Goal: Task Accomplishment & Management: Manage account settings

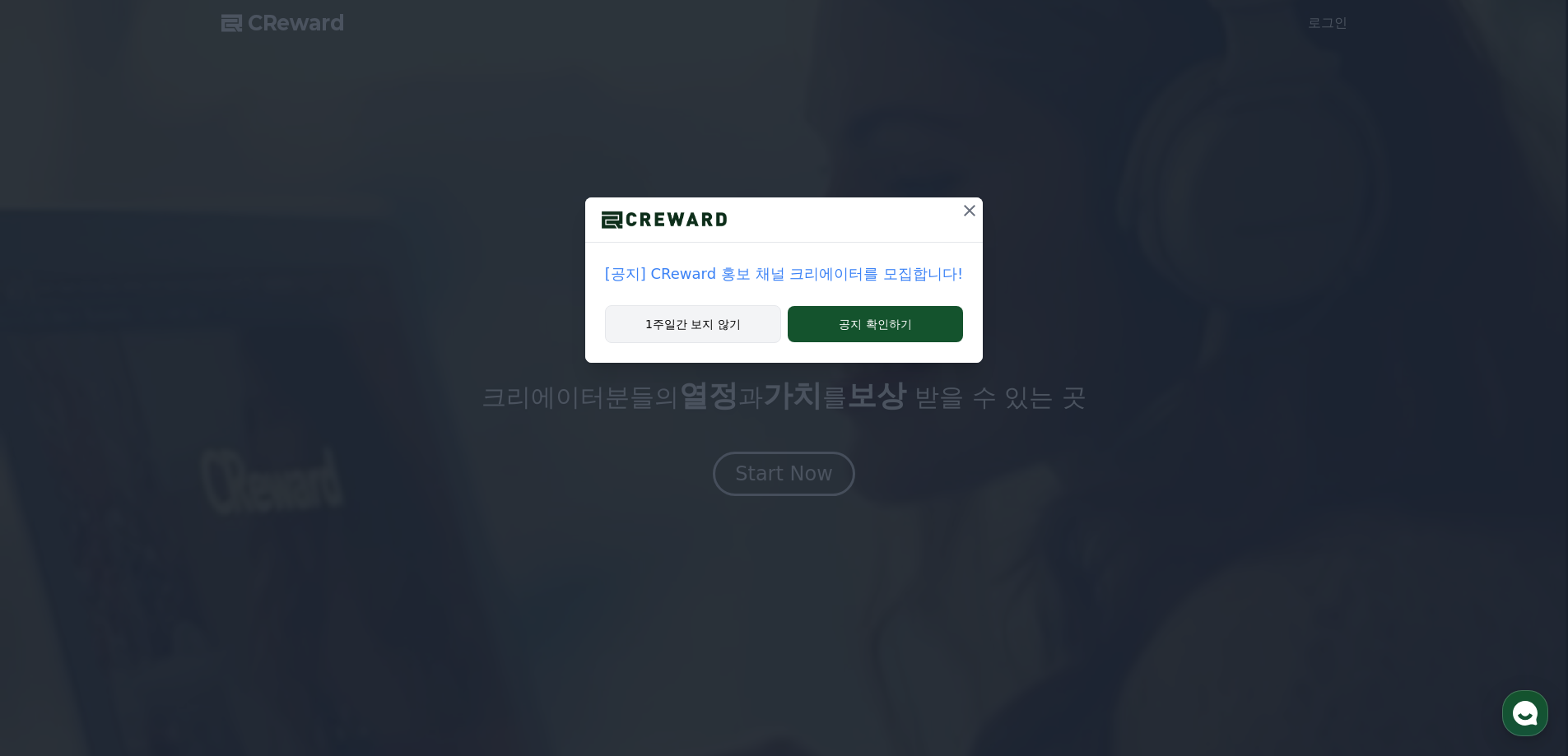
click at [728, 325] on button "1주일간 보지 않기" at bounding box center [693, 324] width 176 height 37
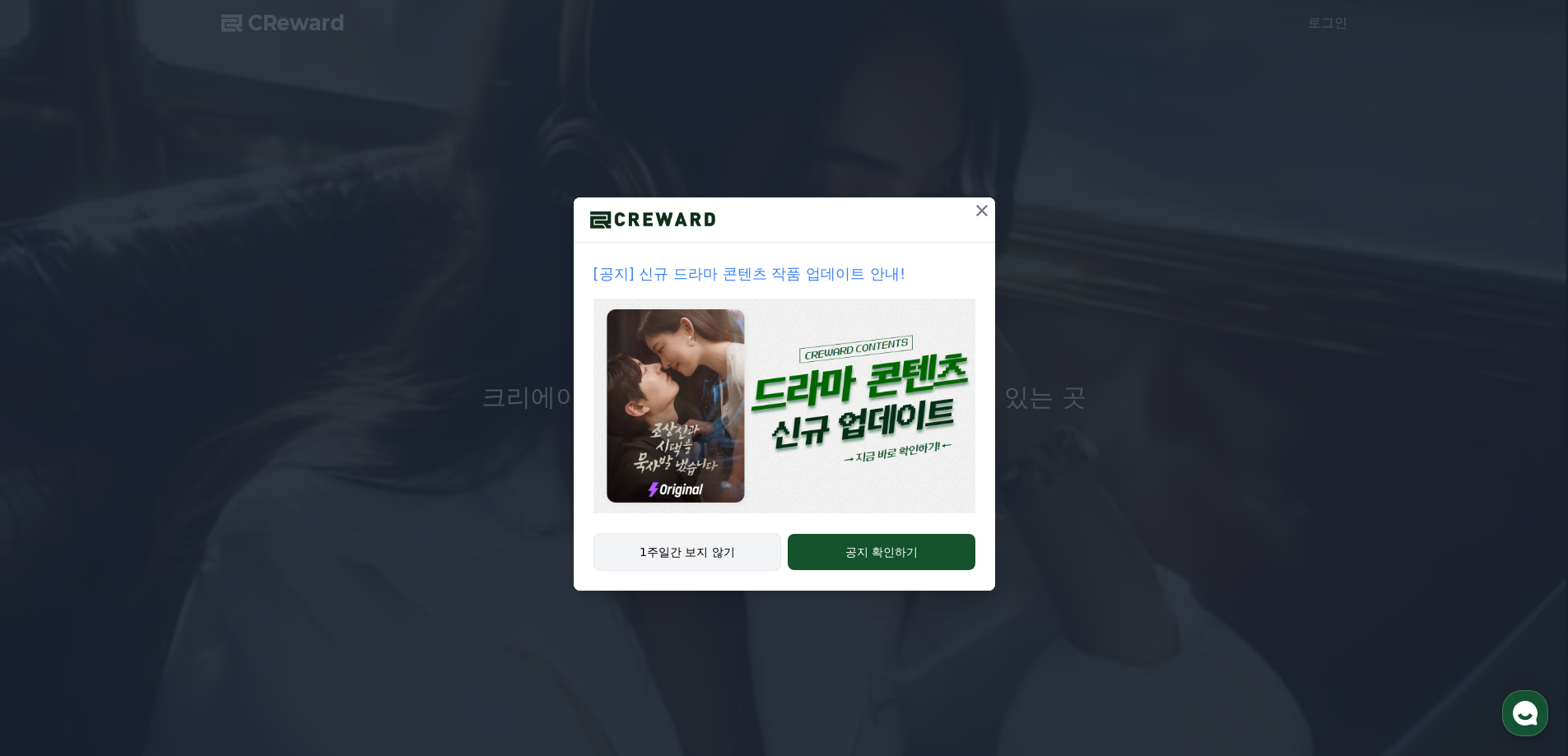
click at [731, 556] on button "1주일간 보지 않기" at bounding box center [688, 552] width 189 height 37
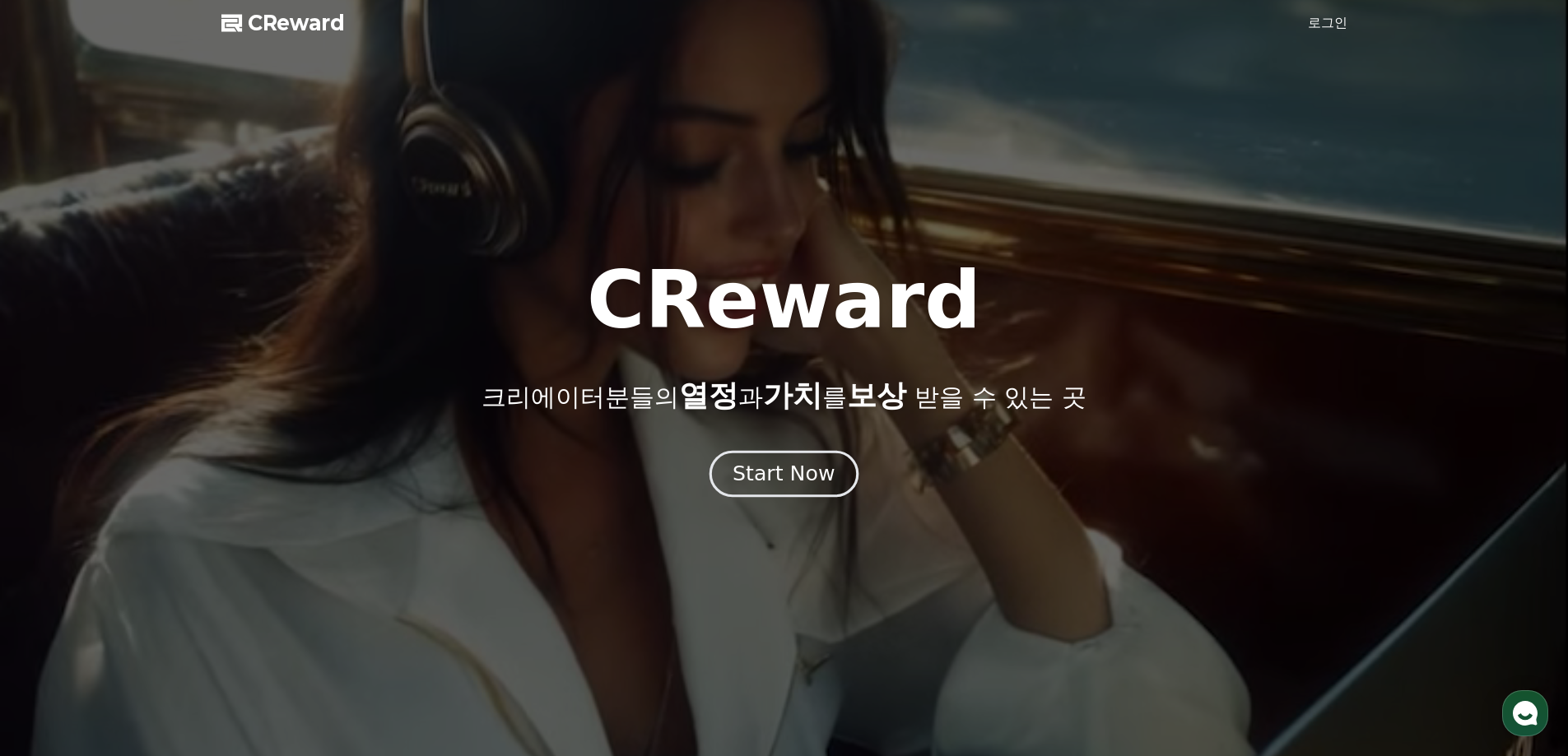
click at [760, 479] on div "Start Now" at bounding box center [783, 473] width 102 height 28
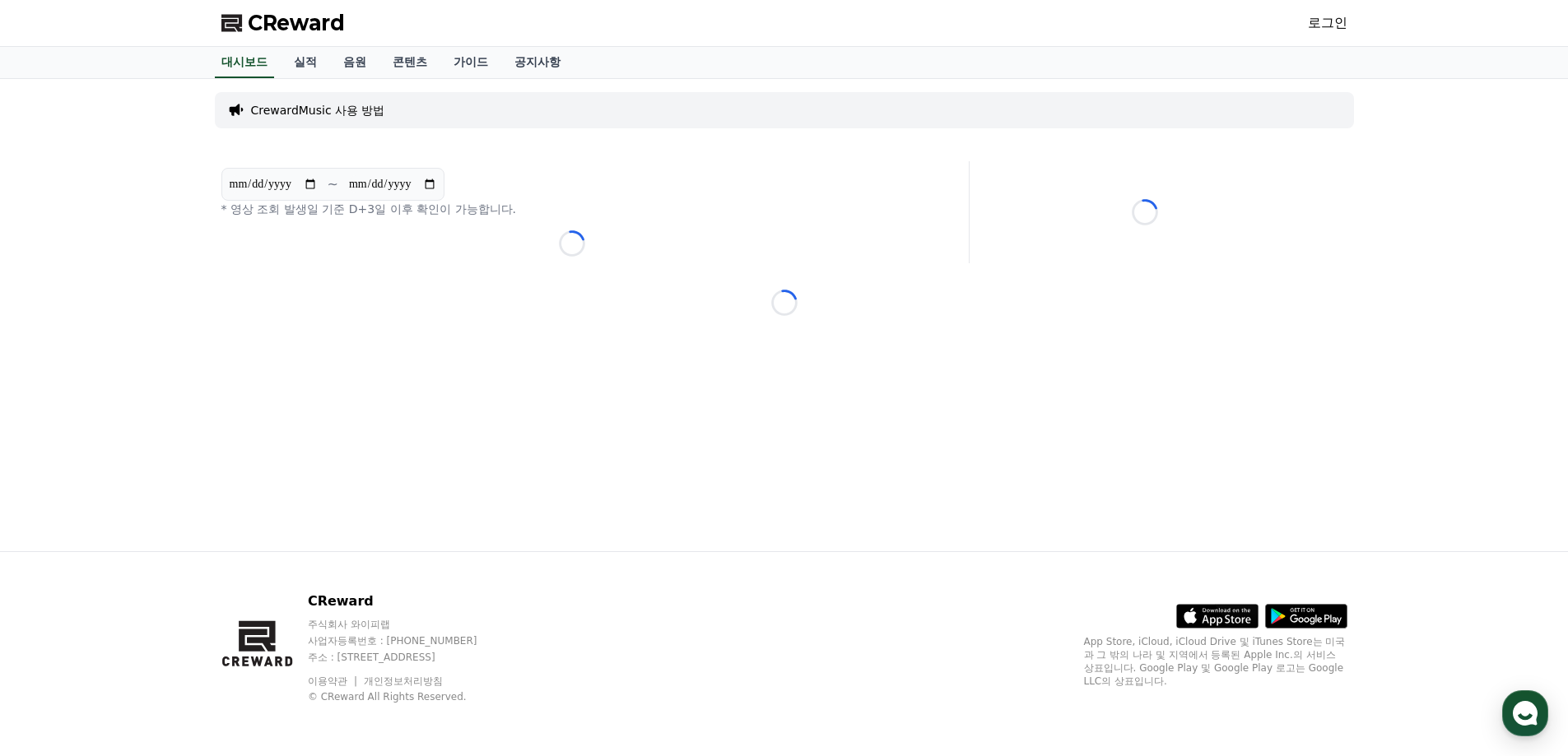
click at [1330, 27] on link "로그인" at bounding box center [1327, 23] width 39 height 20
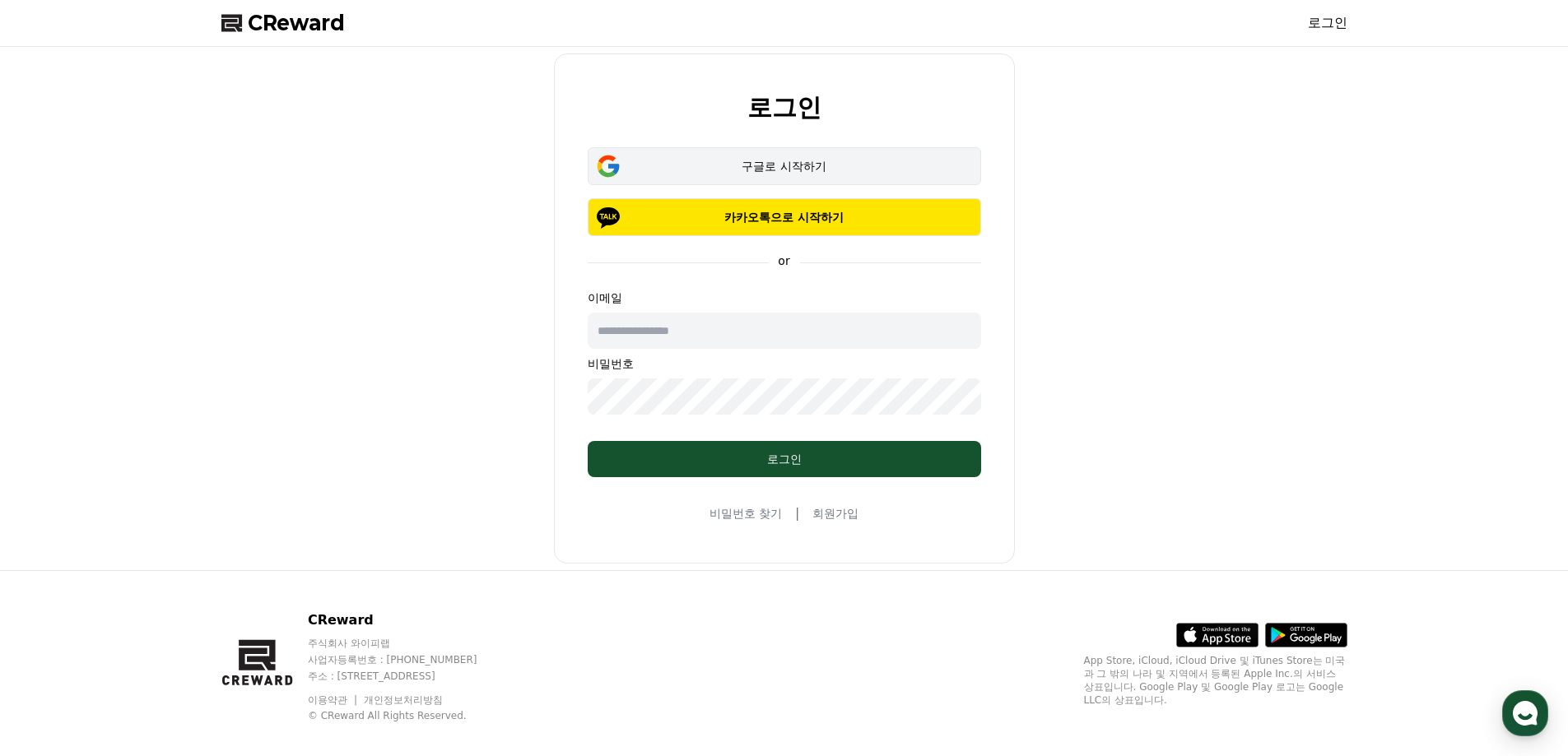
click at [815, 171] on div "구글로 시작하기" at bounding box center [784, 166] width 346 height 16
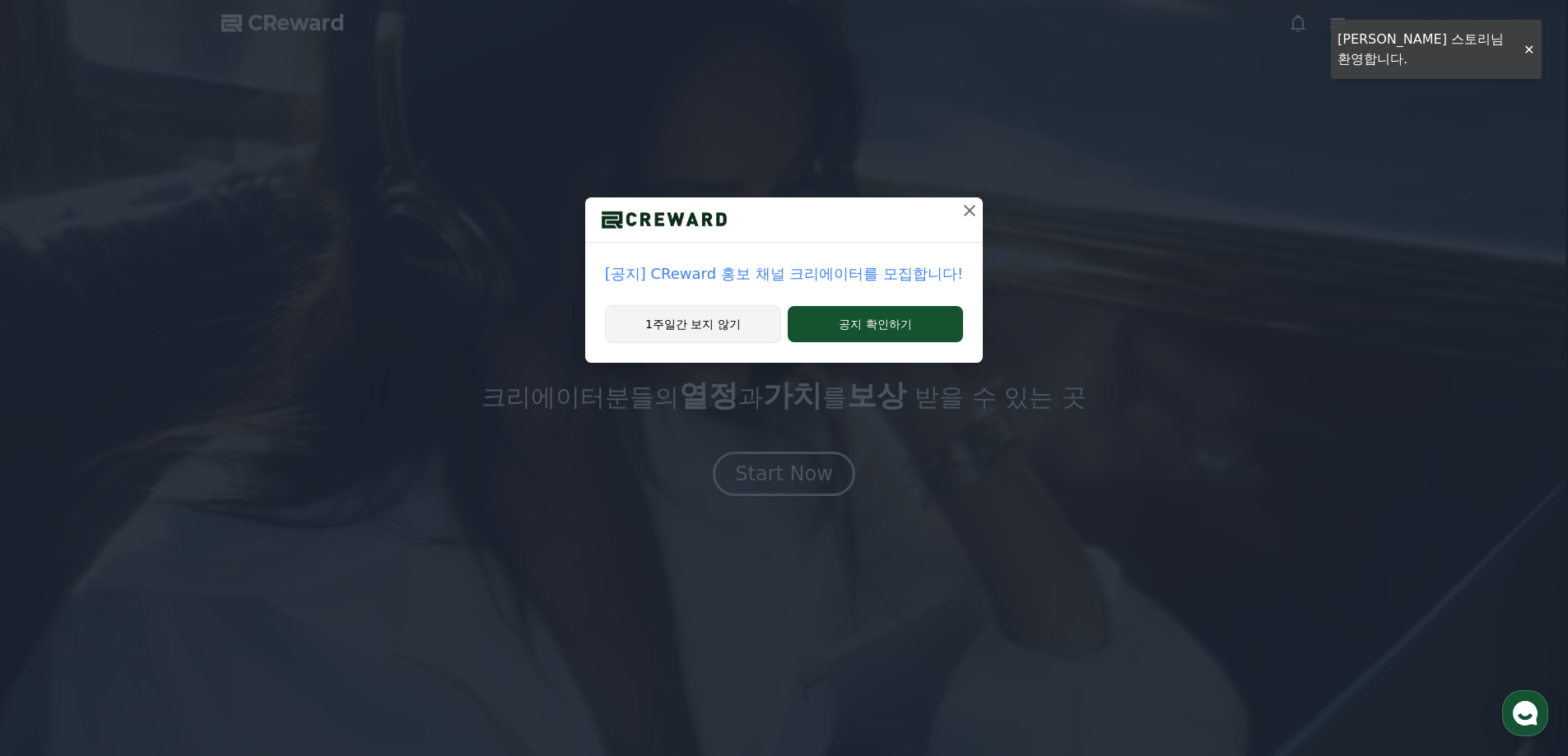
click at [723, 331] on button "1주일간 보지 않기" at bounding box center [693, 324] width 176 height 37
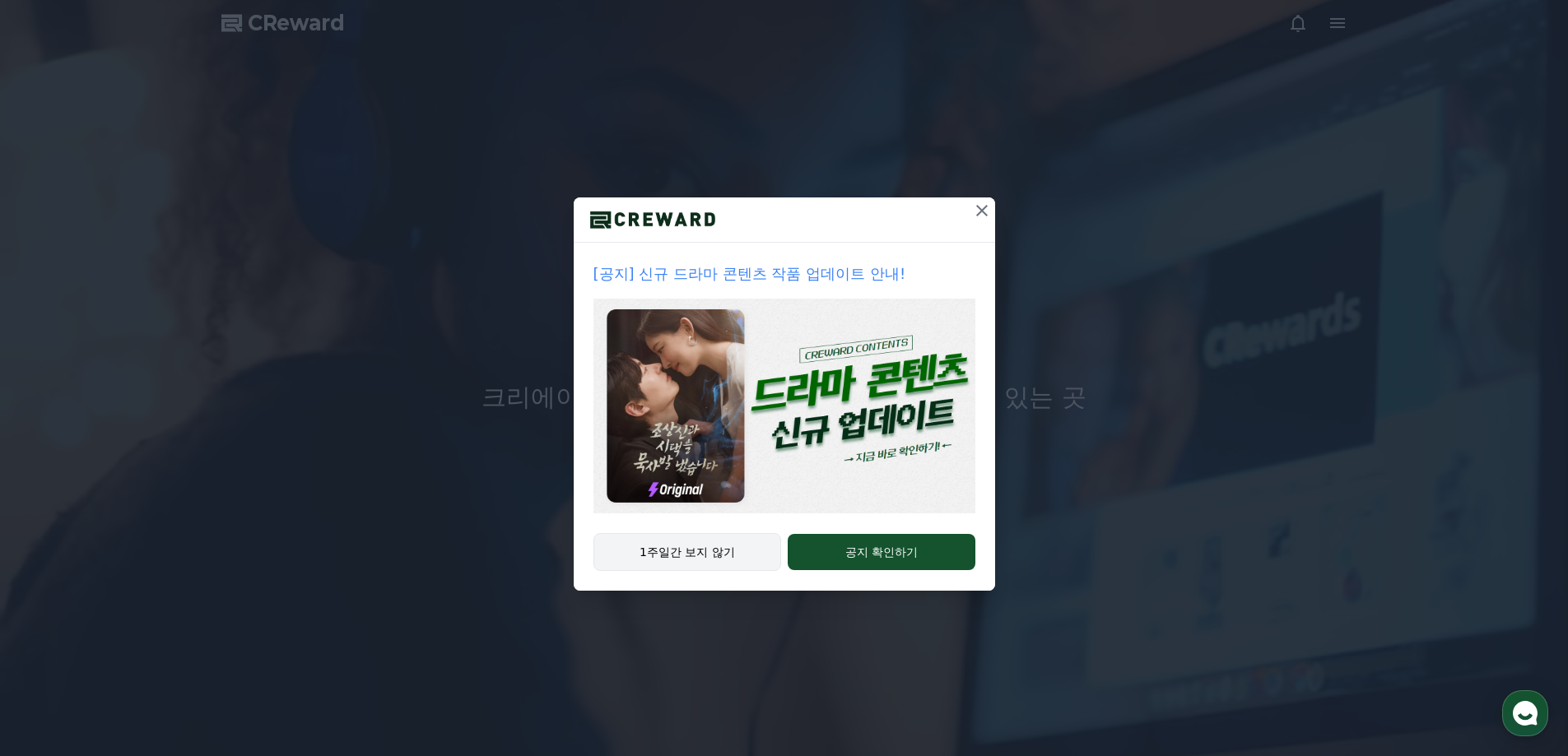
click at [701, 541] on button "1주일간 보지 않기" at bounding box center [688, 552] width 189 height 37
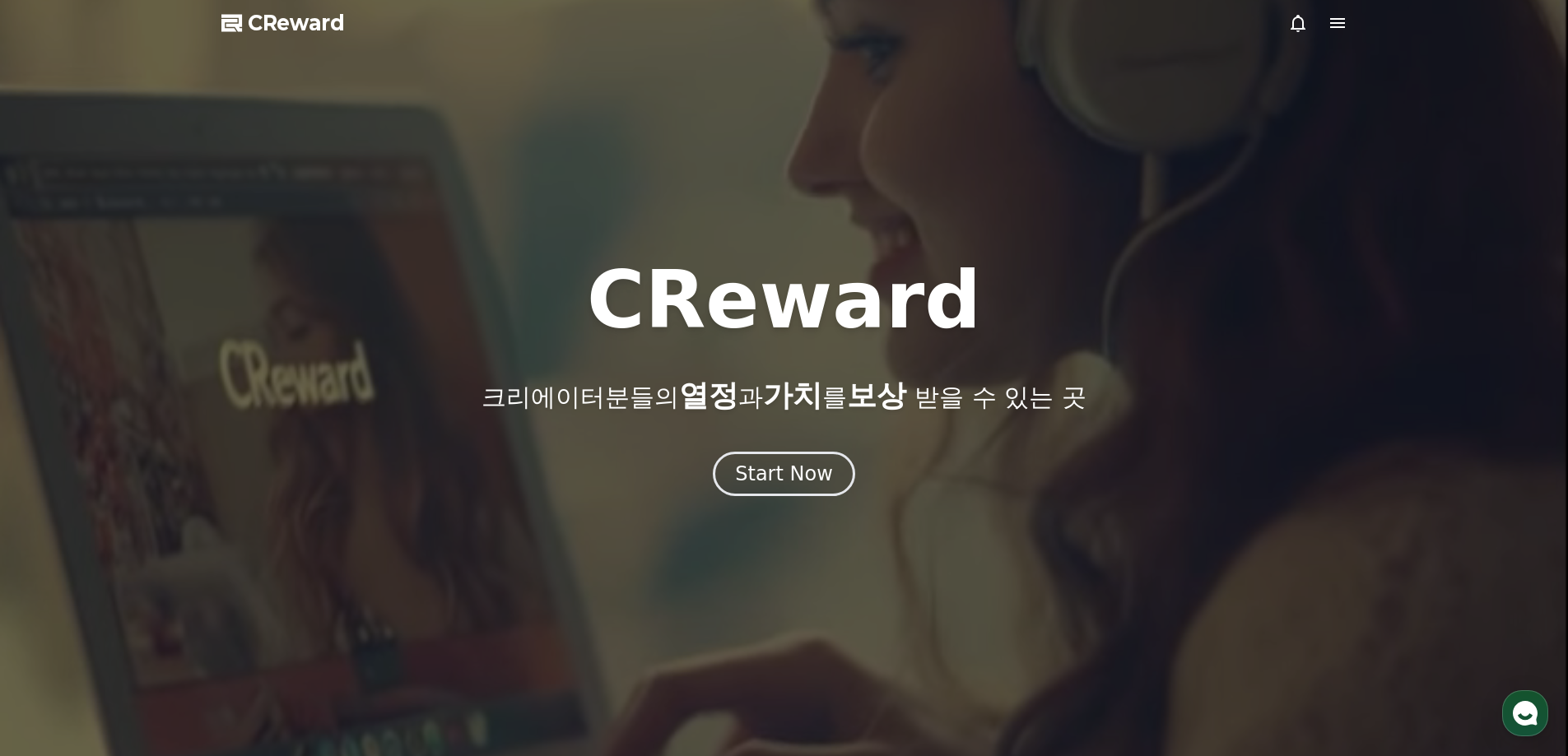
click at [1330, 24] on icon at bounding box center [1337, 22] width 15 height 10
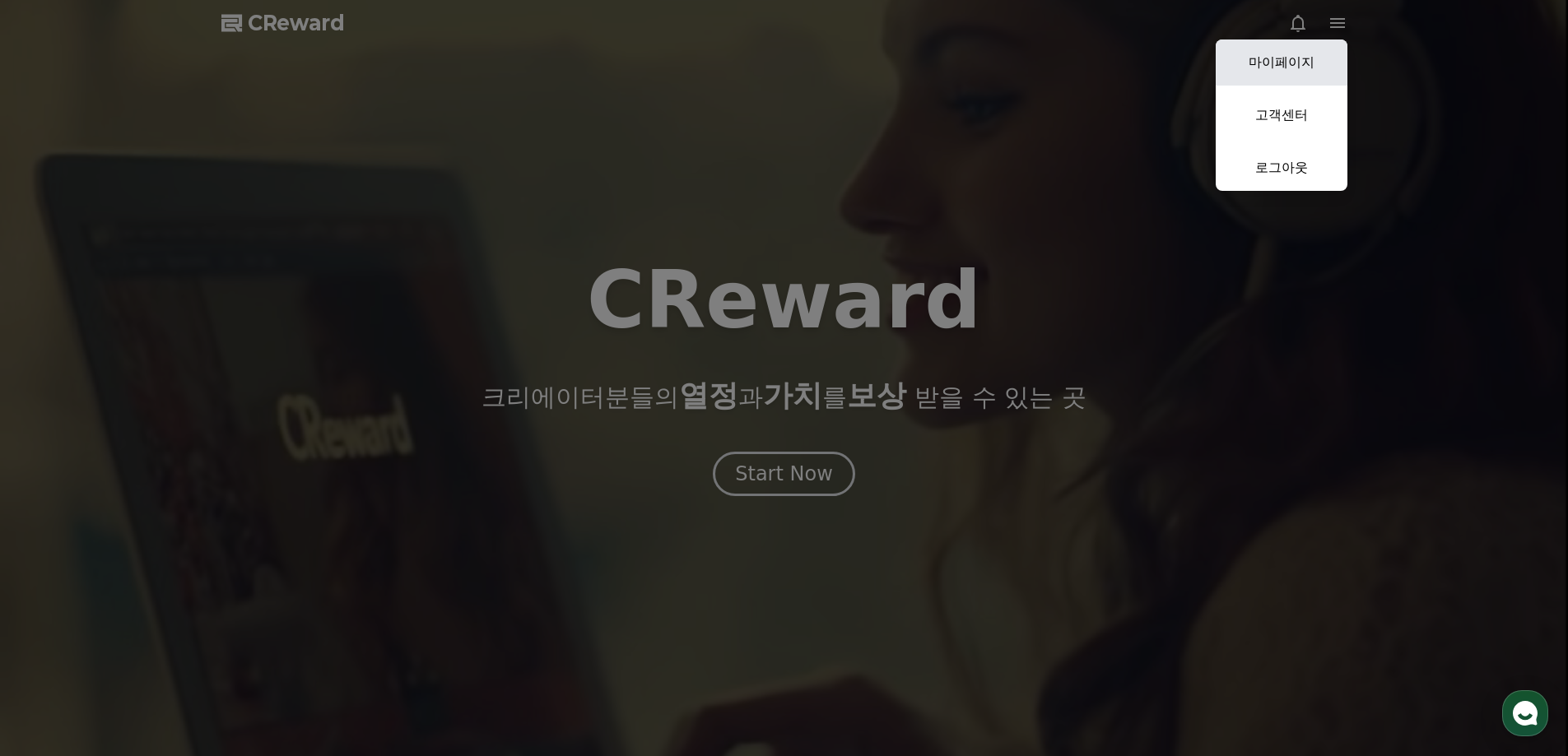
click at [1277, 57] on link "마이페이지" at bounding box center [1281, 62] width 132 height 46
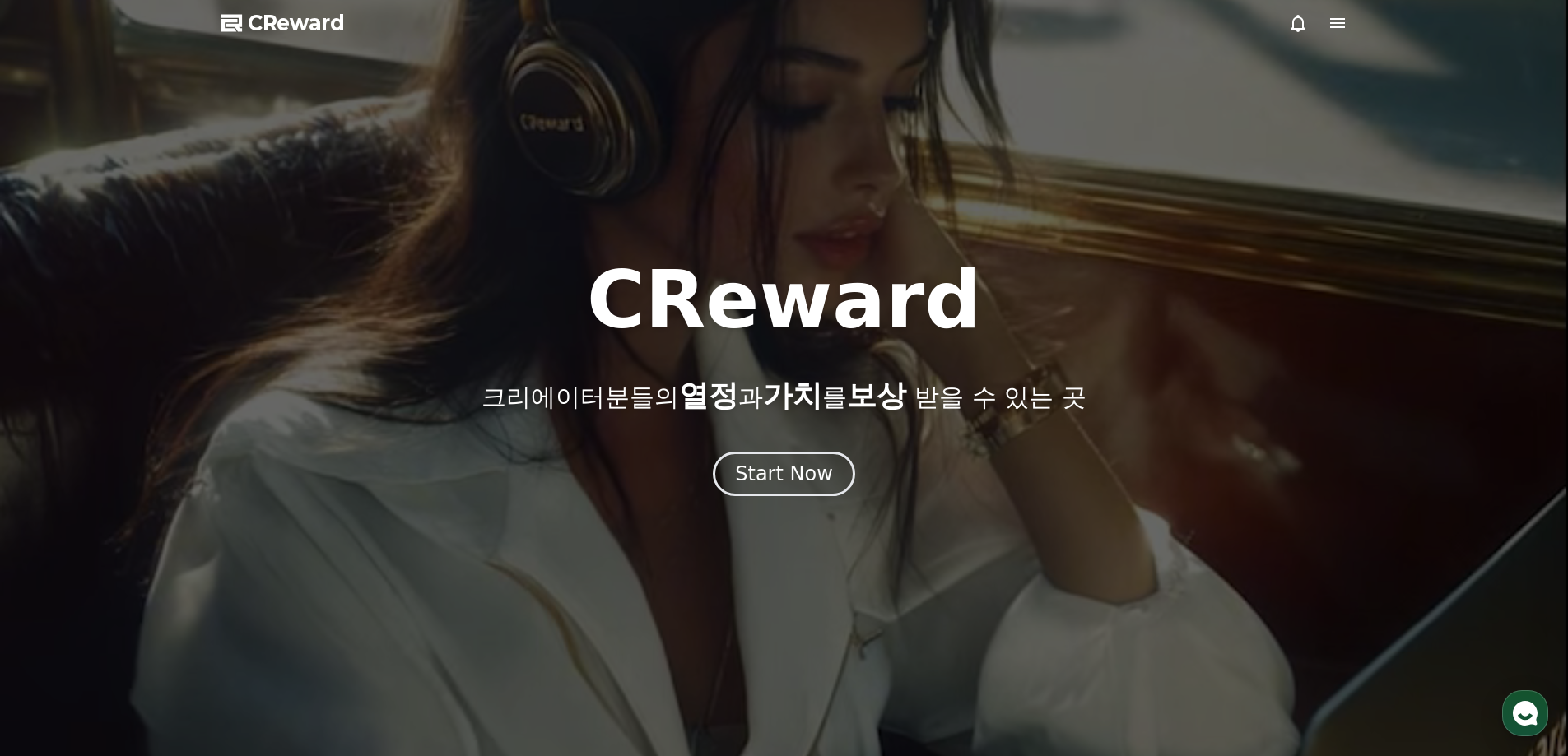
select select "**********"
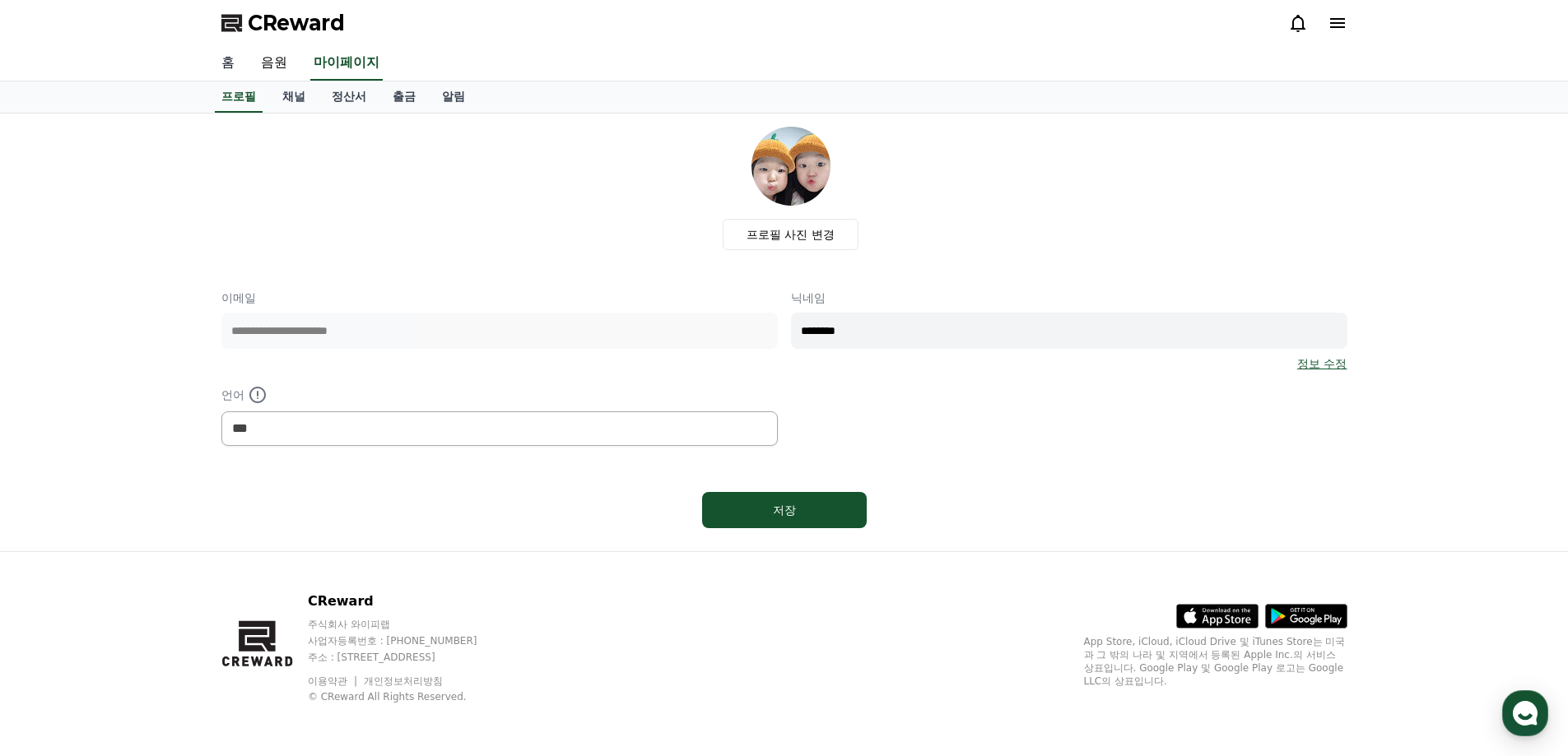
click at [232, 66] on link "홈" at bounding box center [228, 63] width 39 height 35
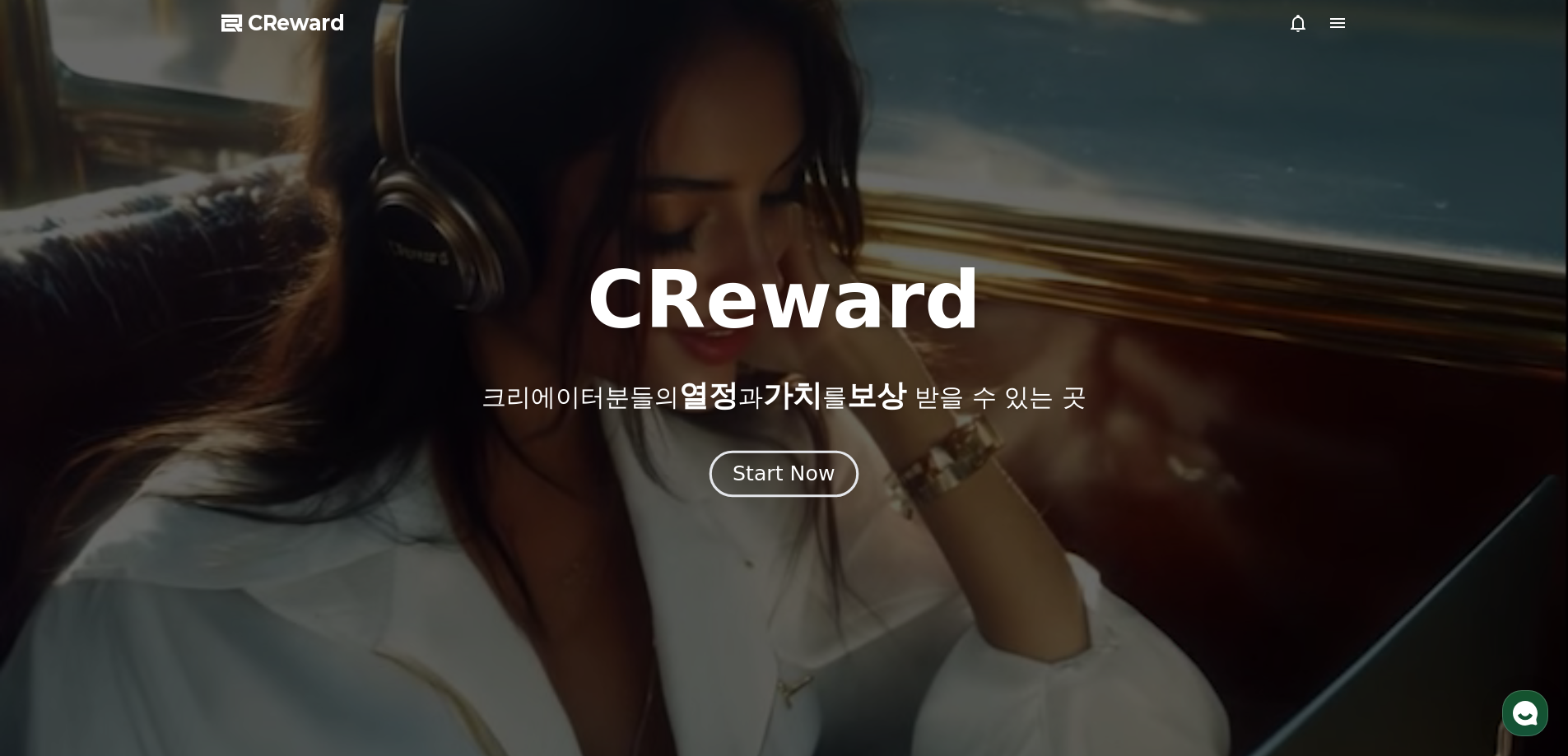
click at [757, 484] on div "Start Now" at bounding box center [783, 473] width 102 height 28
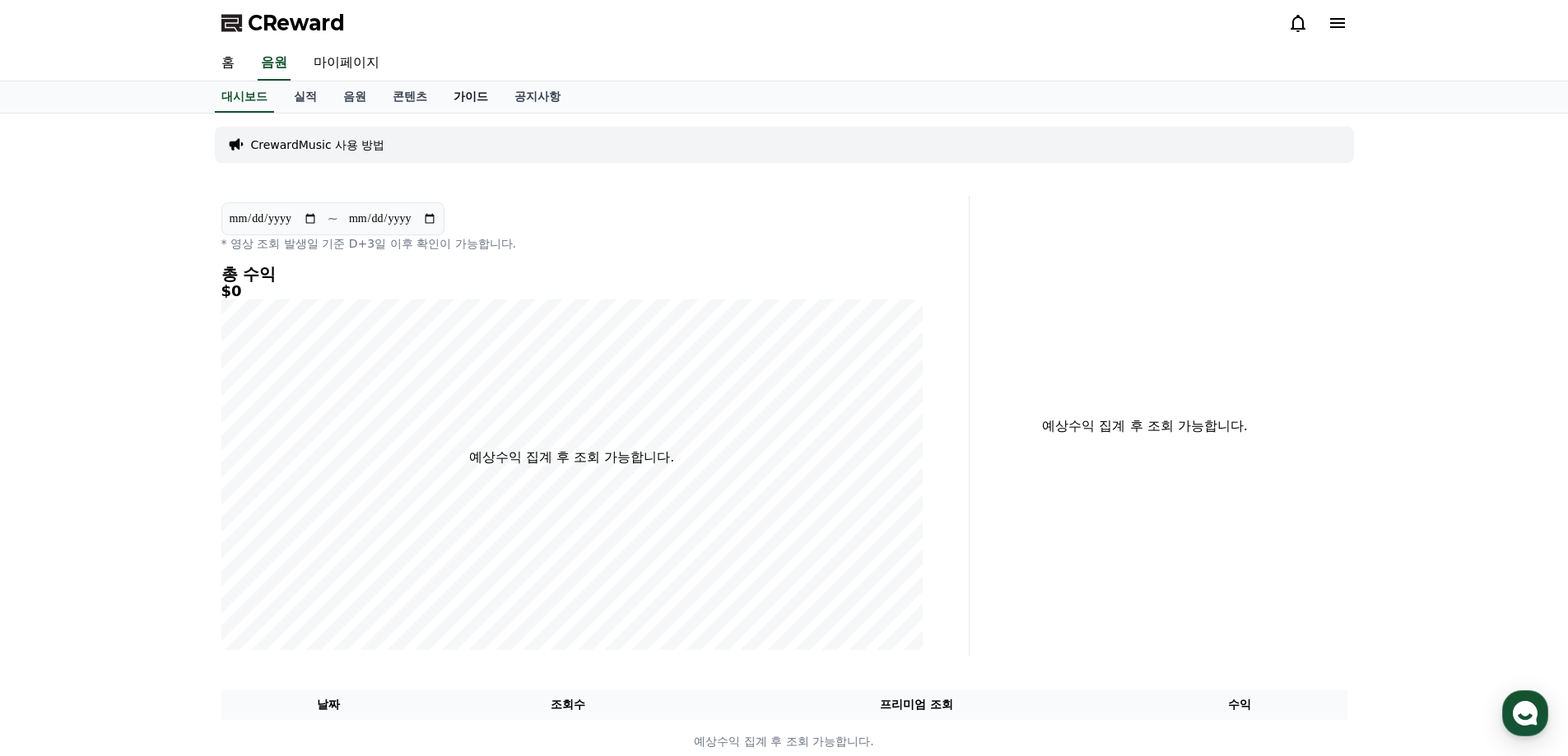
click at [473, 95] on link "가이드" at bounding box center [470, 96] width 61 height 31
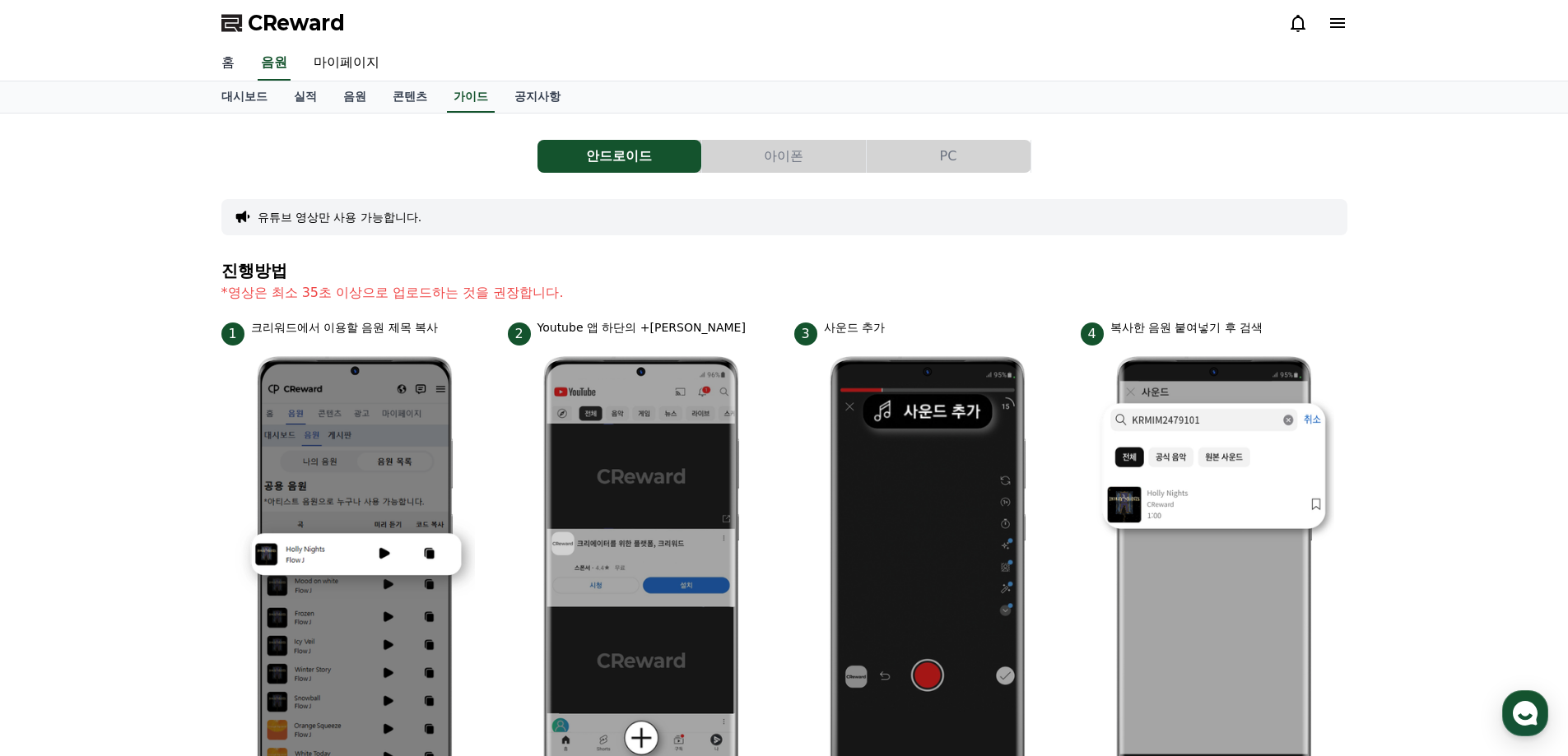
click at [230, 61] on link "홈" at bounding box center [228, 63] width 39 height 35
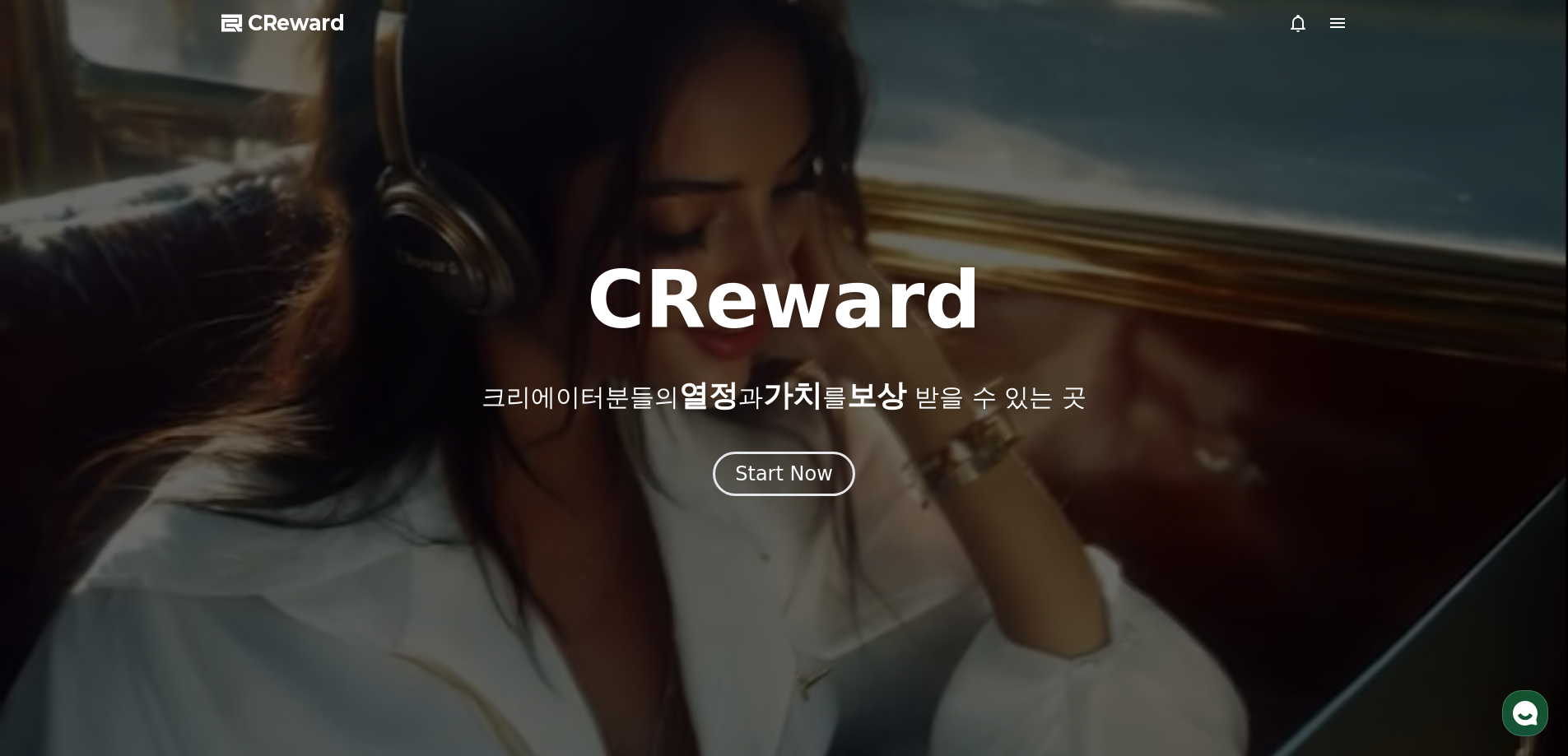
click at [1335, 20] on icon at bounding box center [1337, 23] width 20 height 20
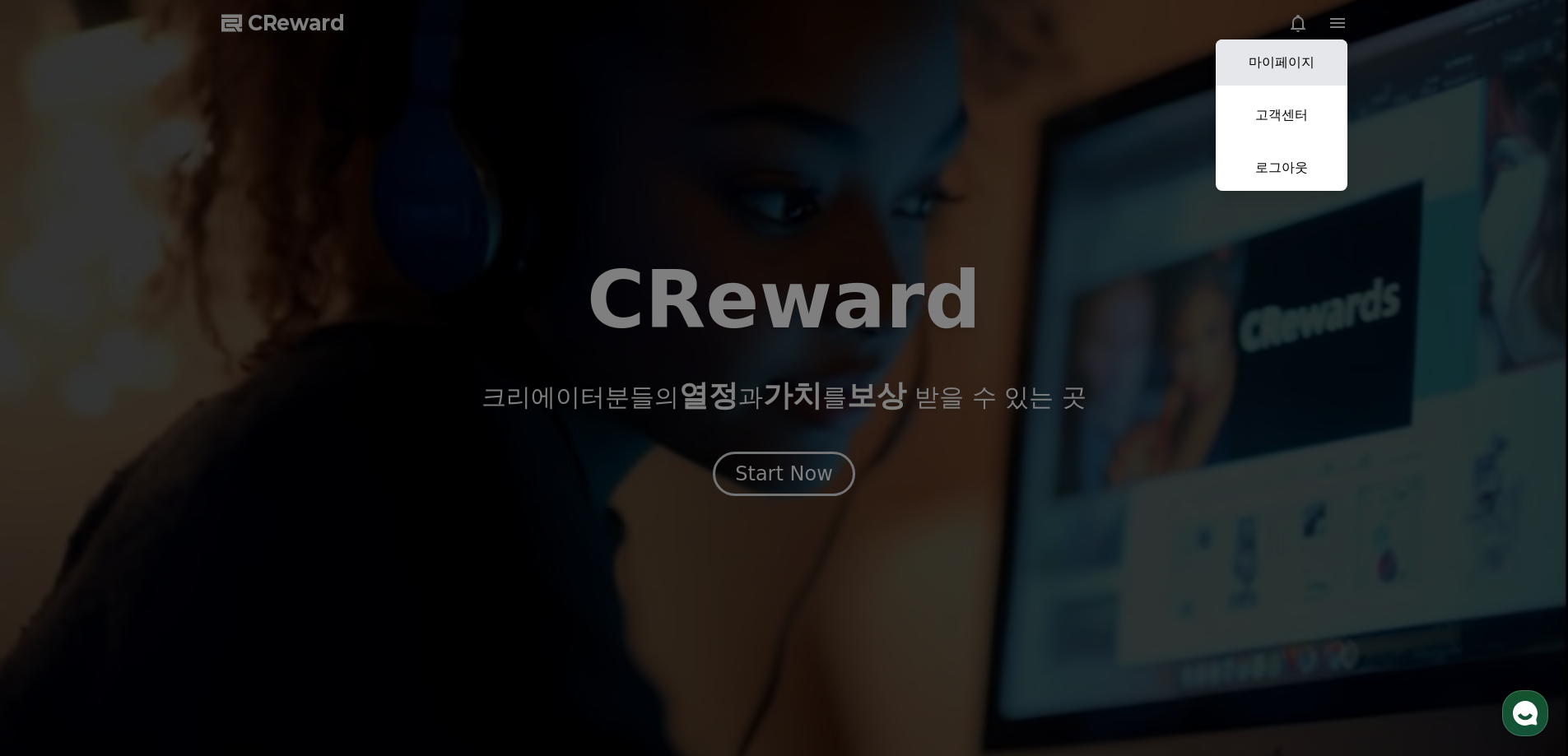
click at [1284, 49] on link "마이페이지" at bounding box center [1281, 62] width 132 height 46
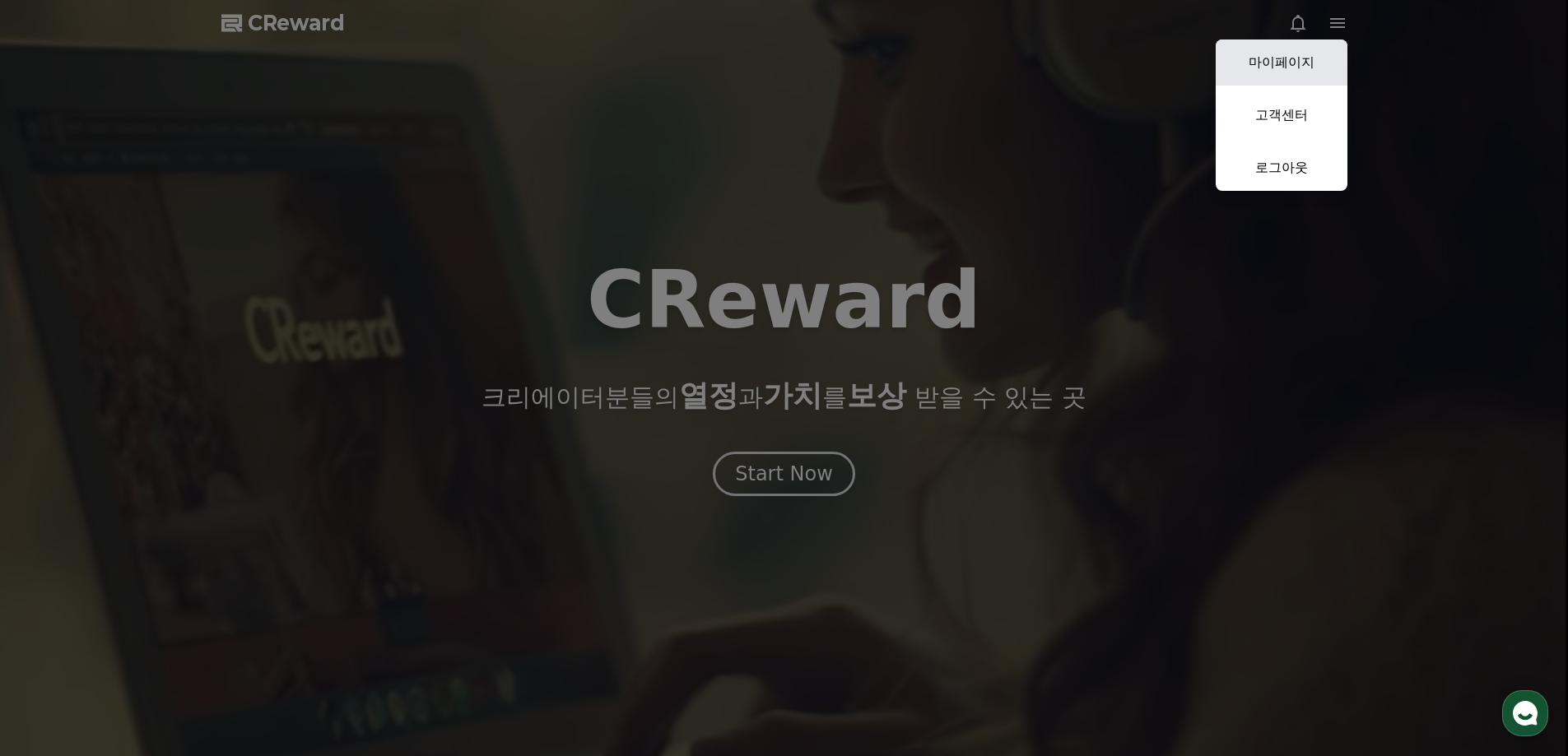
select select "**********"
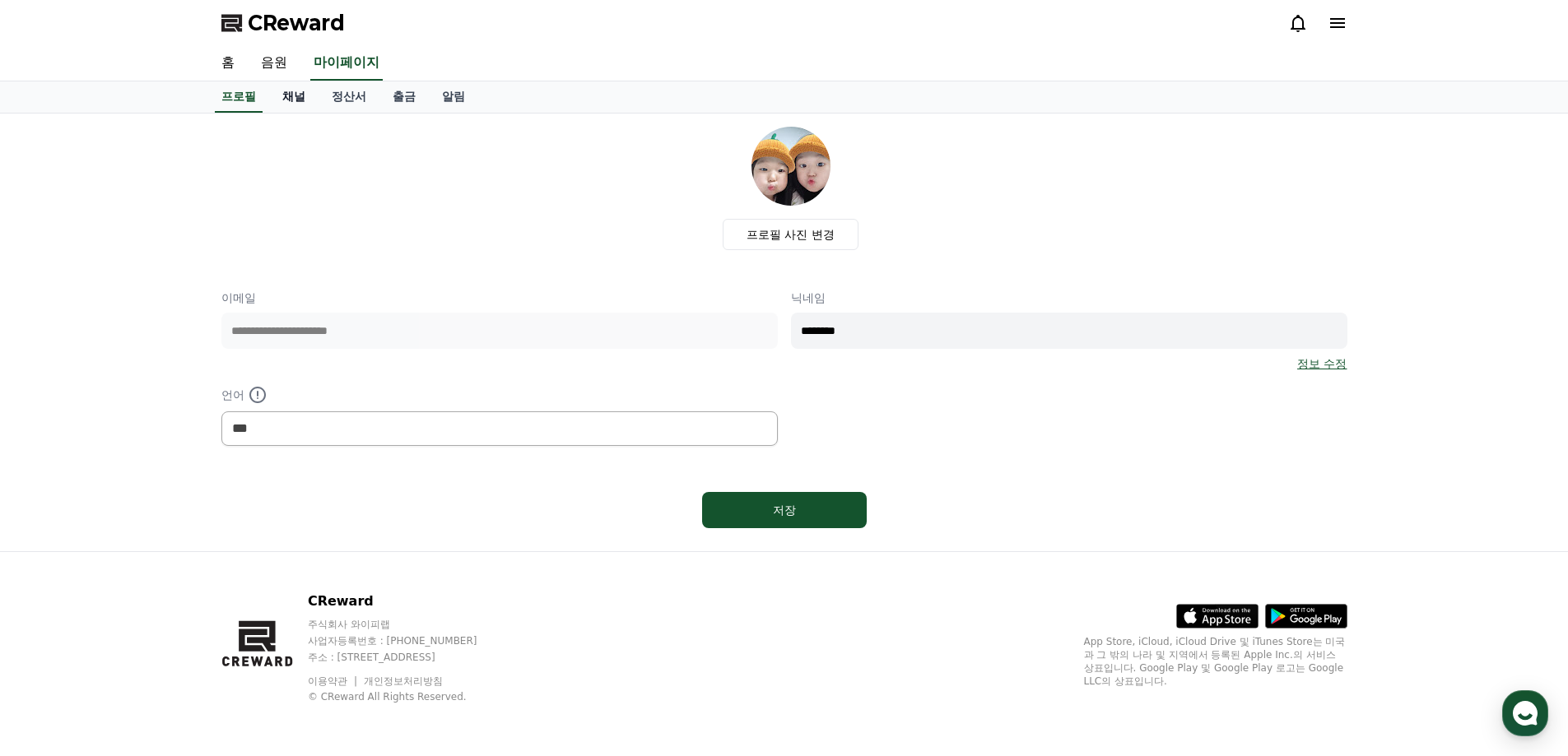
click at [303, 95] on link "채널" at bounding box center [293, 96] width 49 height 31
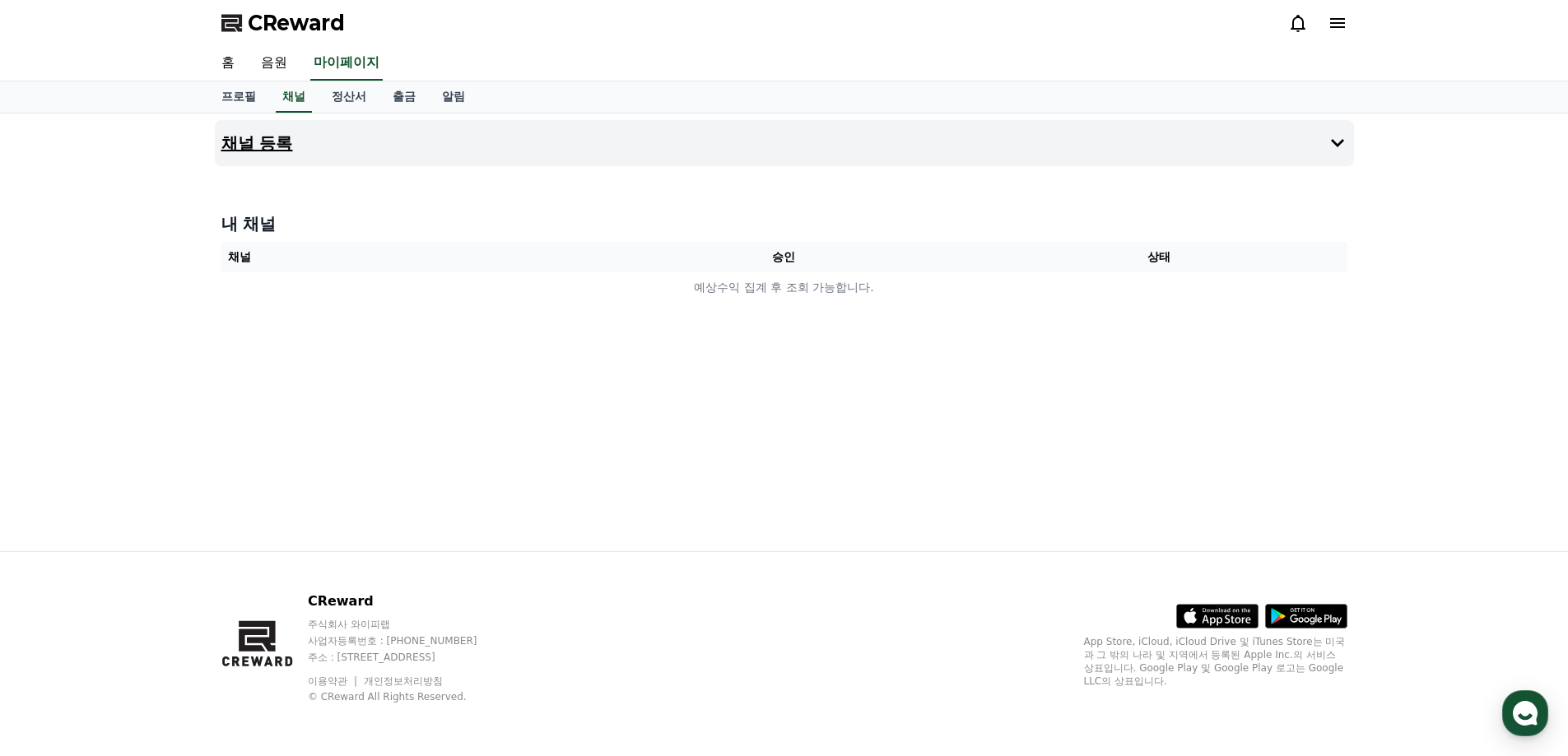
click at [275, 144] on h4 "채널 등록" at bounding box center [257, 143] width 71 height 18
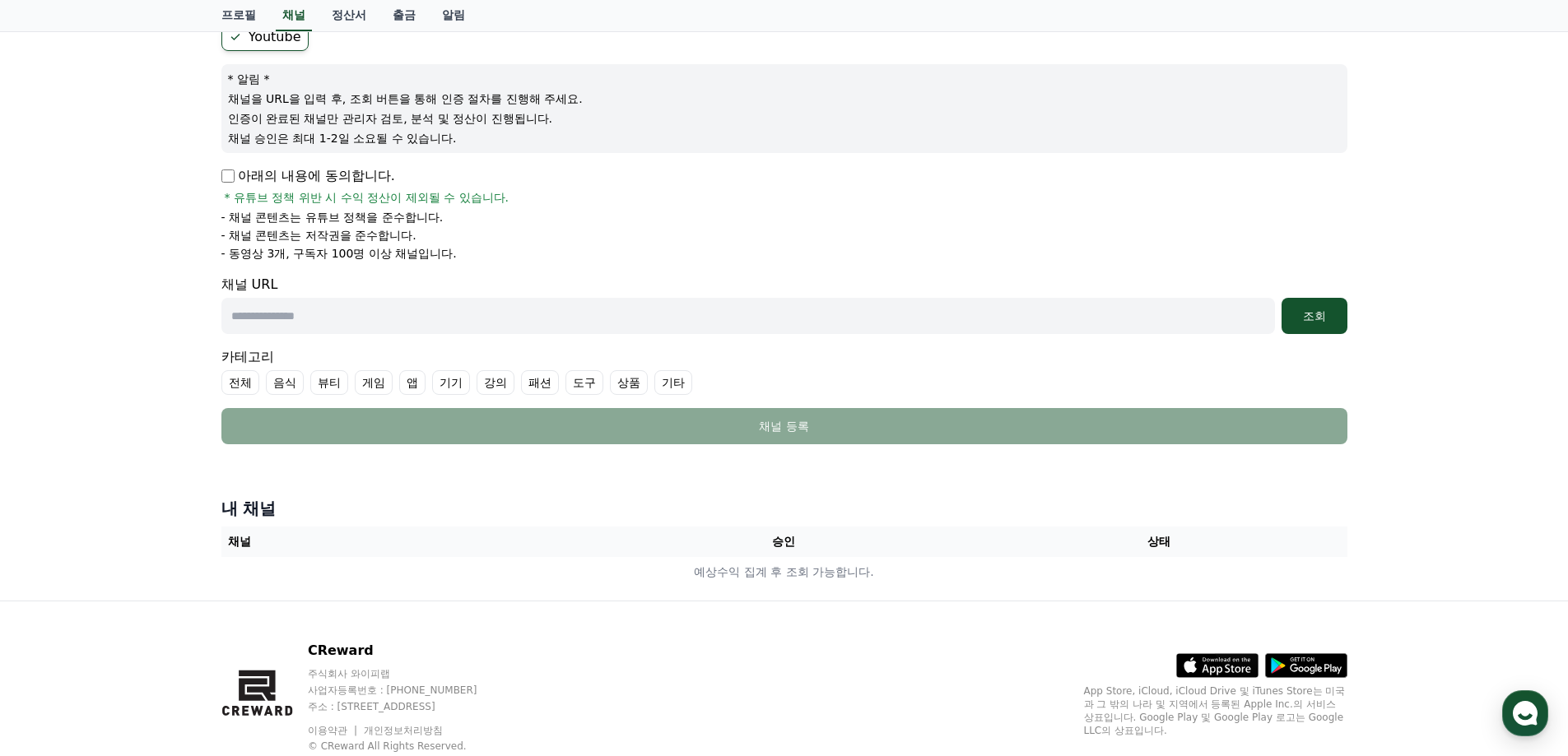
scroll to position [165, 0]
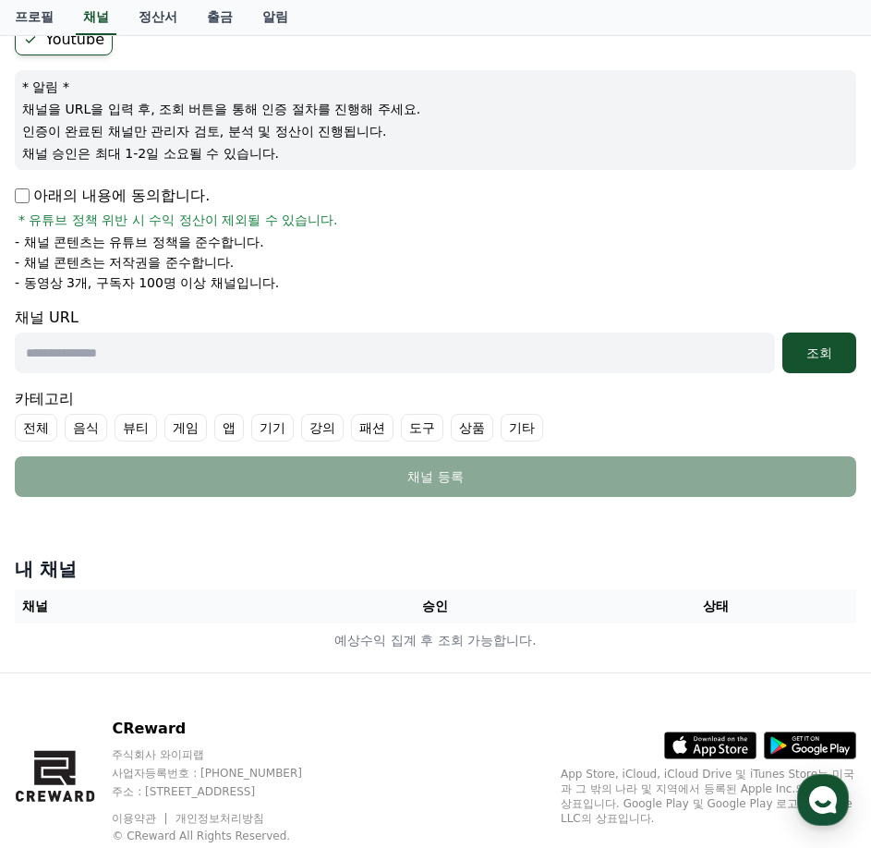
click at [42, 358] on input "text" at bounding box center [395, 353] width 760 height 41
paste input "**********"
type input "**********"
click at [811, 347] on div "조회" at bounding box center [819, 353] width 59 height 18
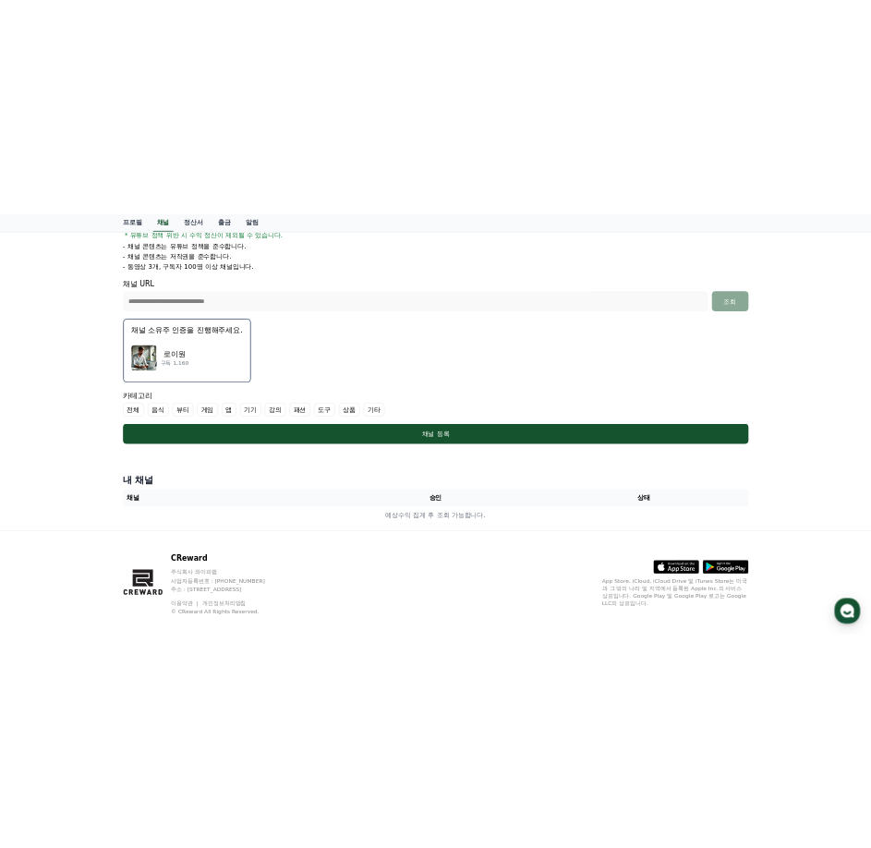
scroll to position [369, 0]
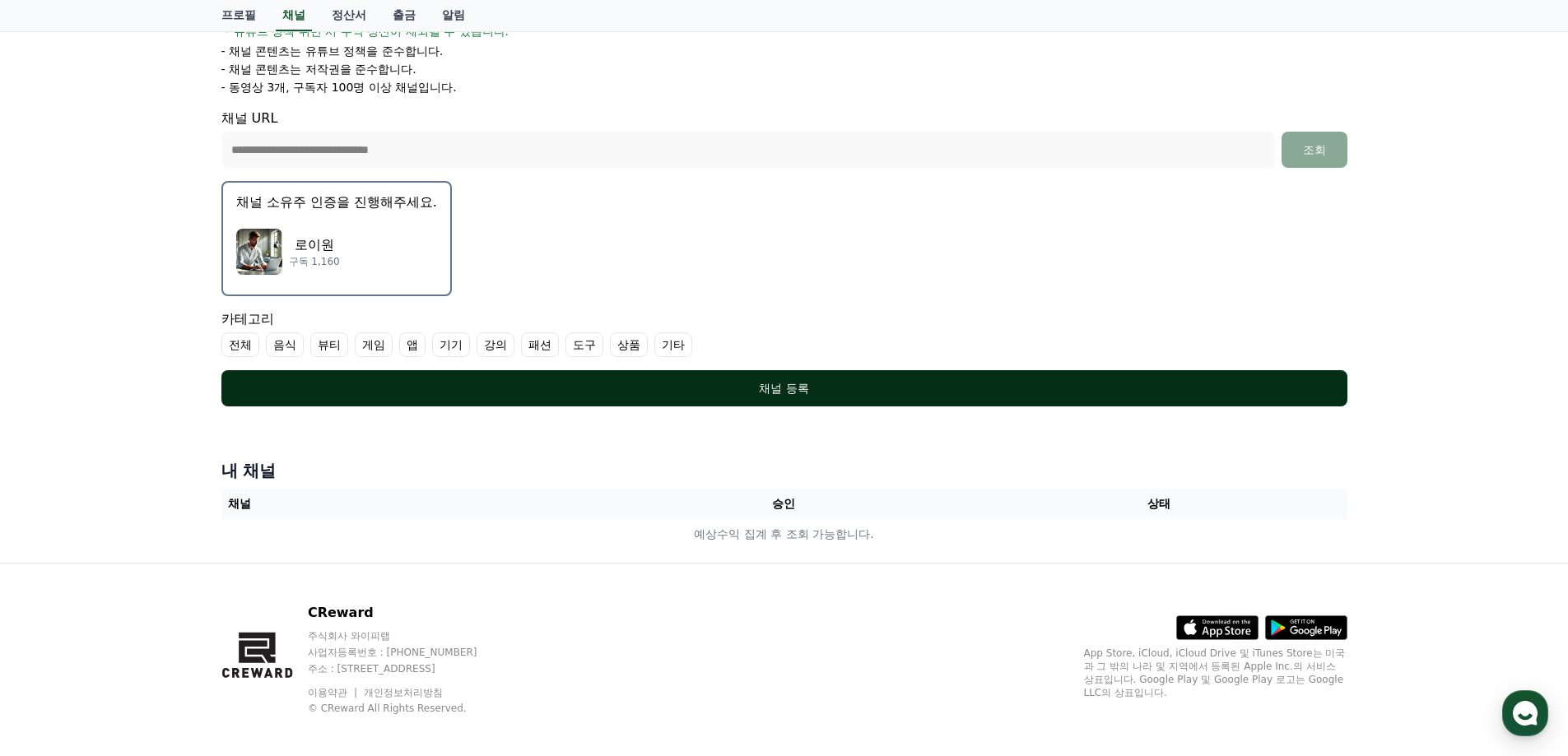
click at [413, 393] on div "채널 등록" at bounding box center [784, 388] width 1060 height 16
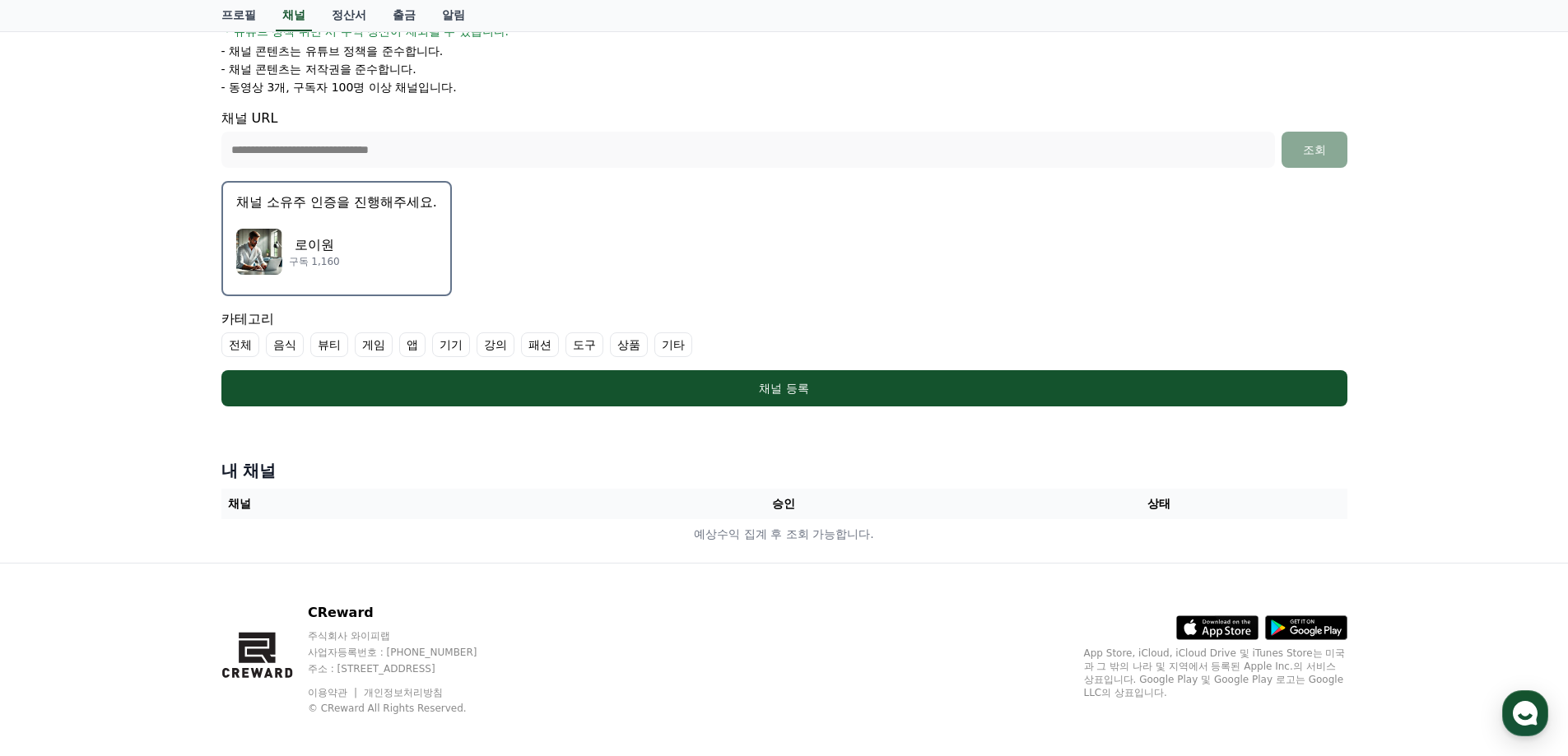
click at [669, 344] on label "기타" at bounding box center [673, 345] width 37 height 25
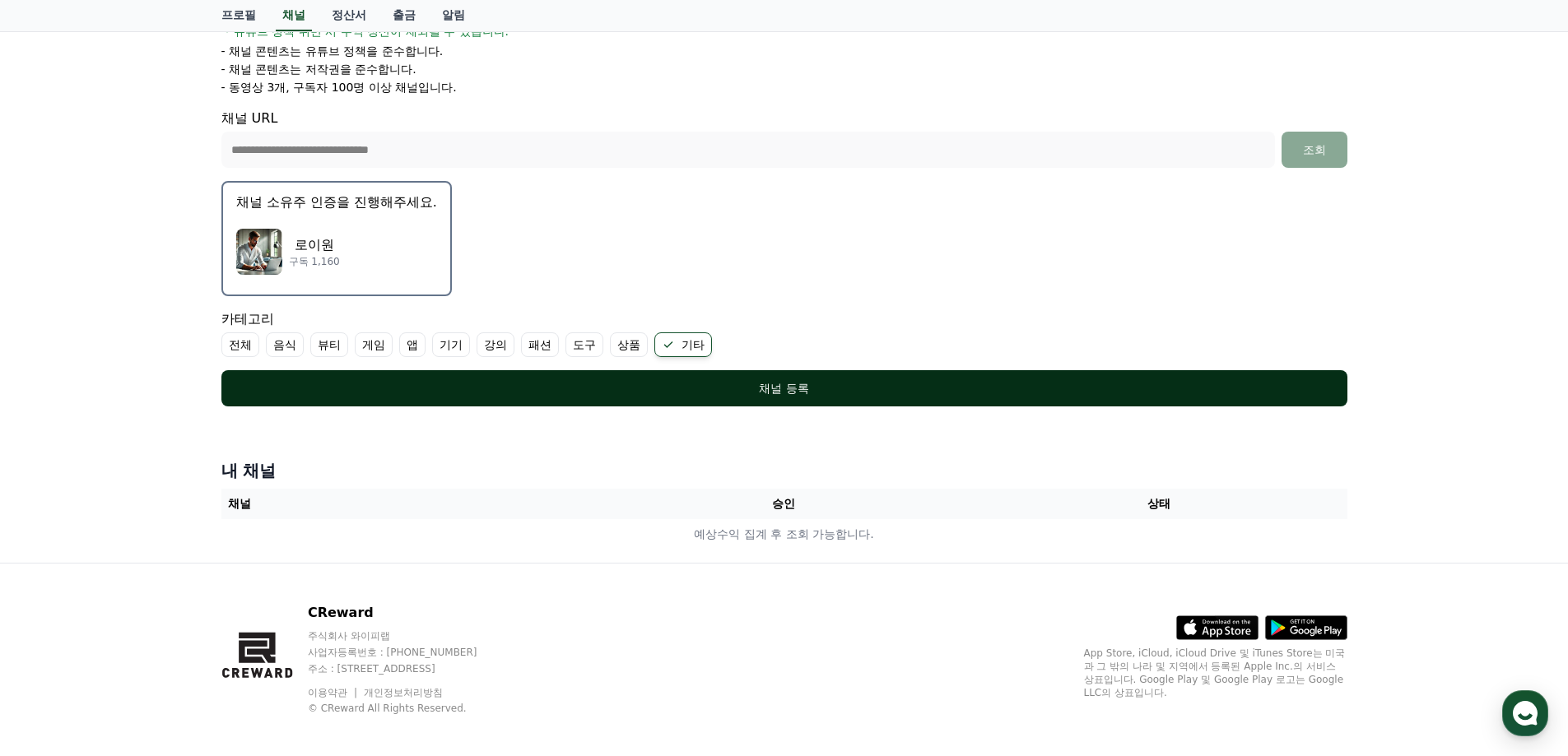
click at [674, 382] on div "채널 등록" at bounding box center [784, 388] width 1060 height 16
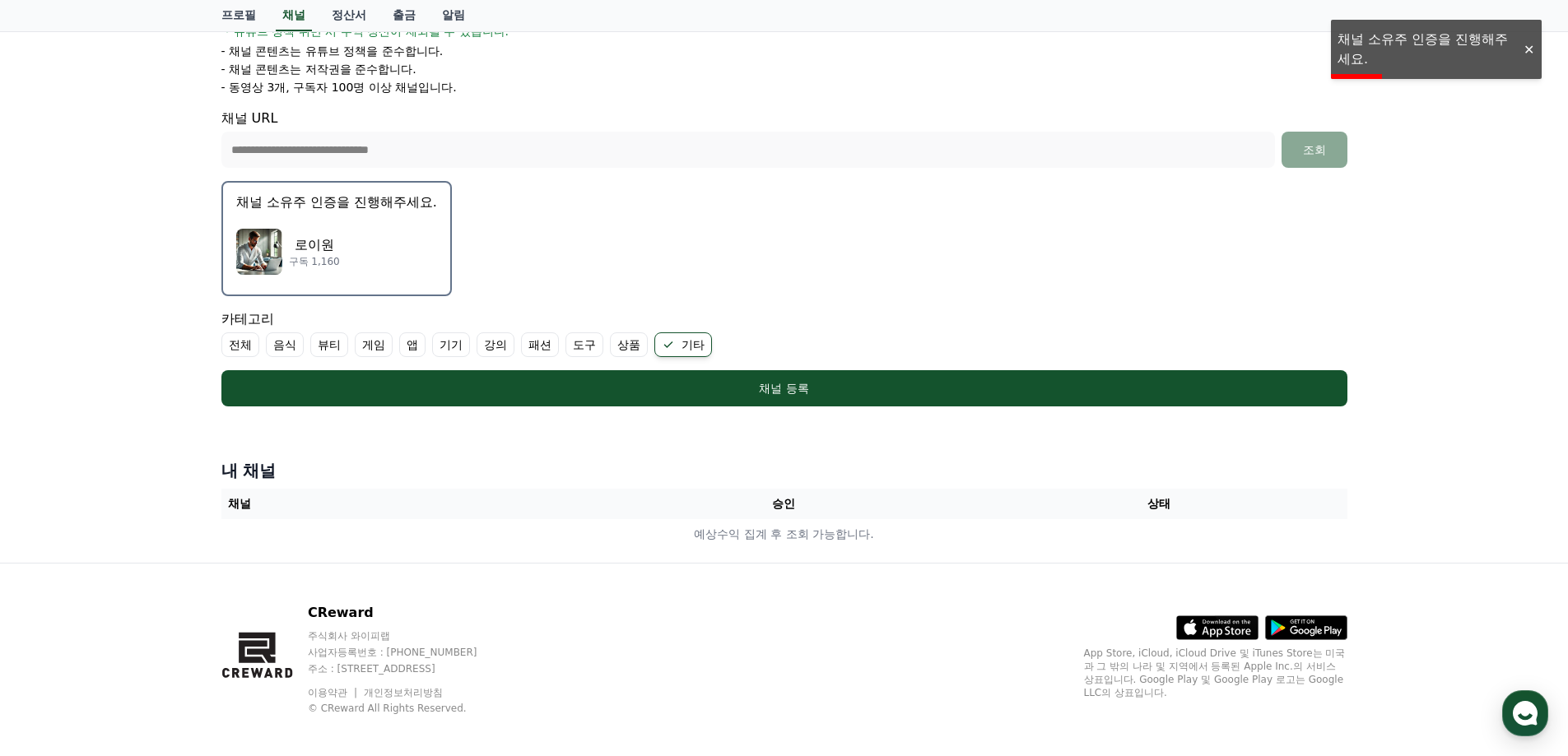
click at [407, 240] on div "로이원 구독 1,160" at bounding box center [336, 252] width 200 height 66
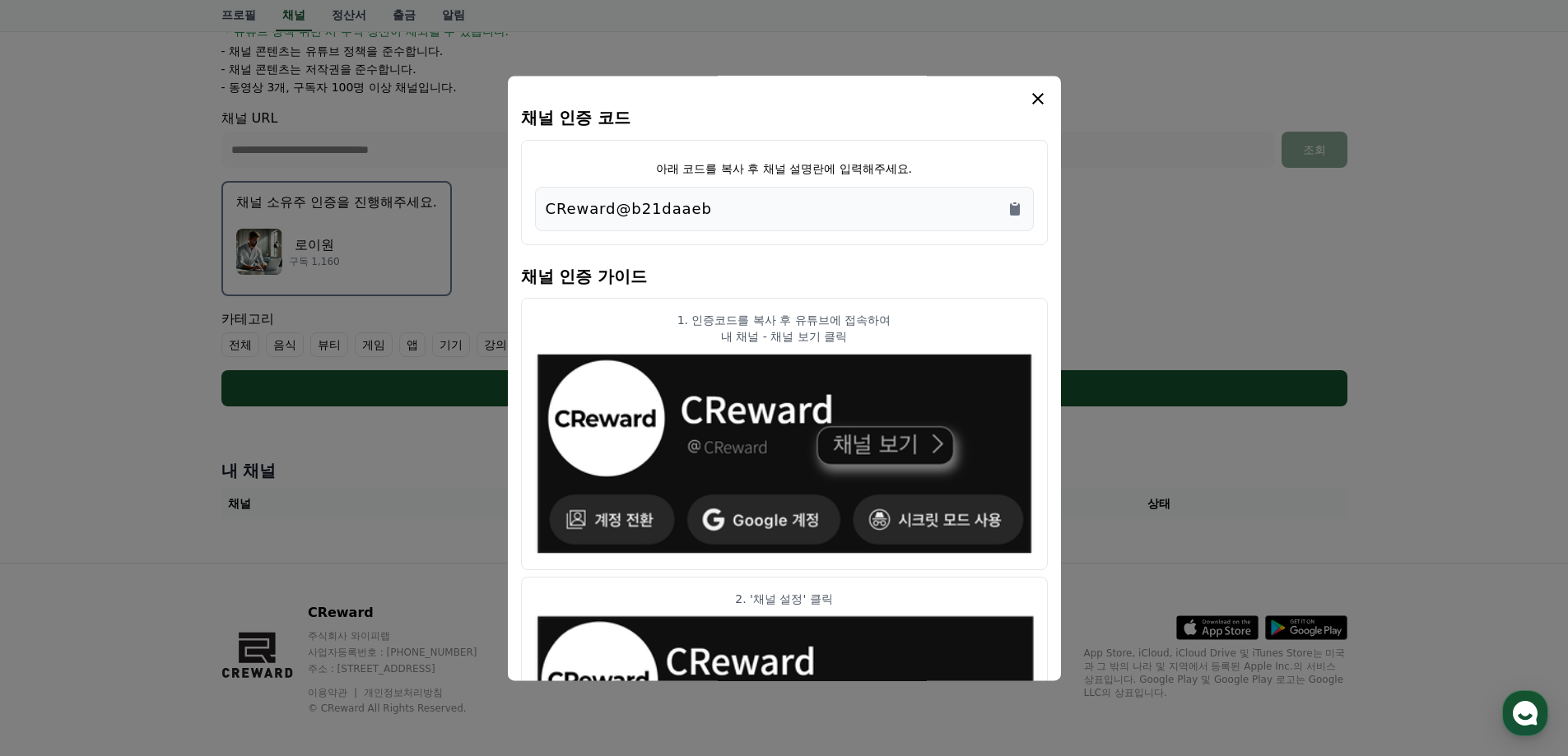
click at [715, 210] on div "CReward@b21daaeb" at bounding box center [784, 209] width 478 height 23
click at [1018, 210] on icon "Copy to clipboard" at bounding box center [1014, 209] width 10 height 12
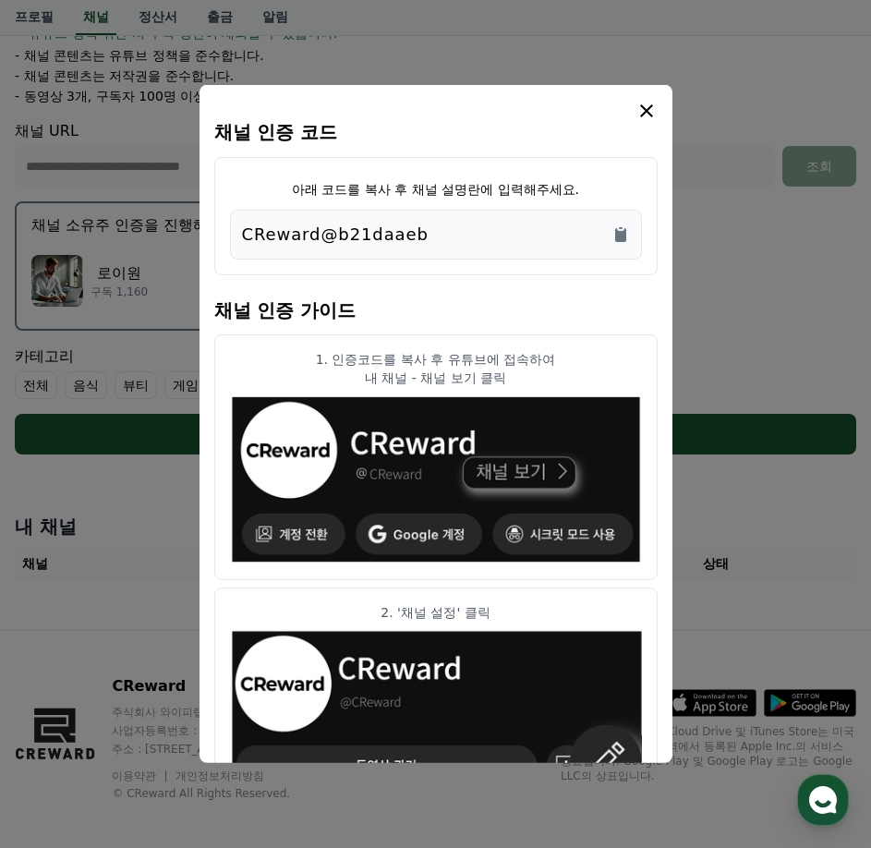
scroll to position [291, 0]
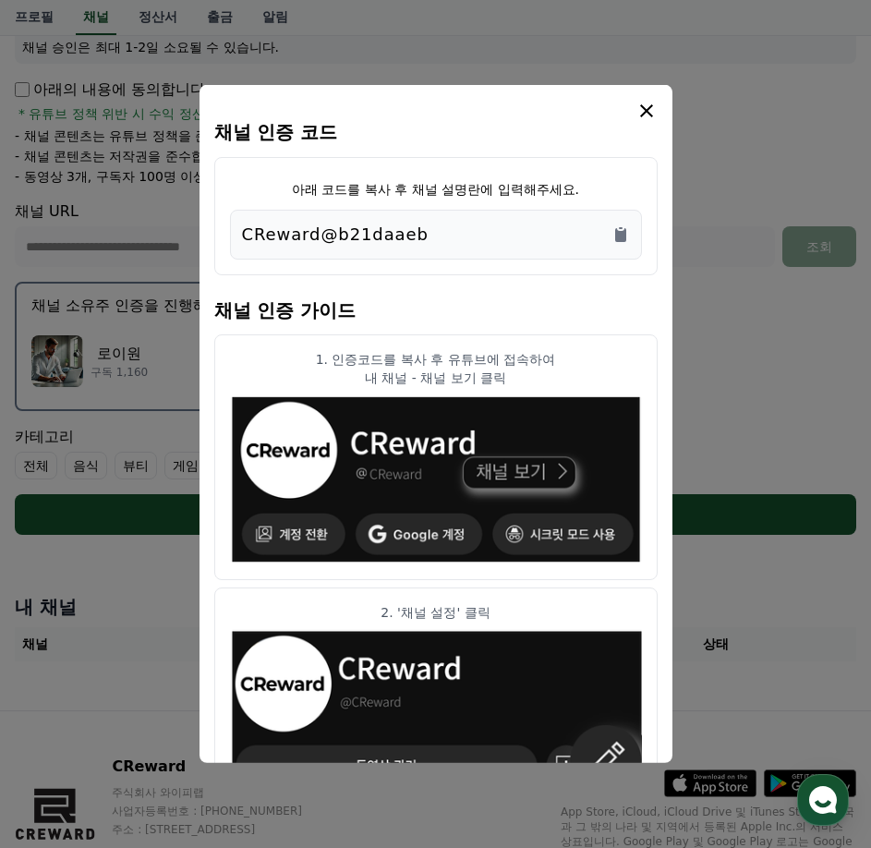
click at [633, 115] on div "modal" at bounding box center [435, 111] width 443 height 22
click at [647, 109] on icon "modal" at bounding box center [646, 110] width 13 height 13
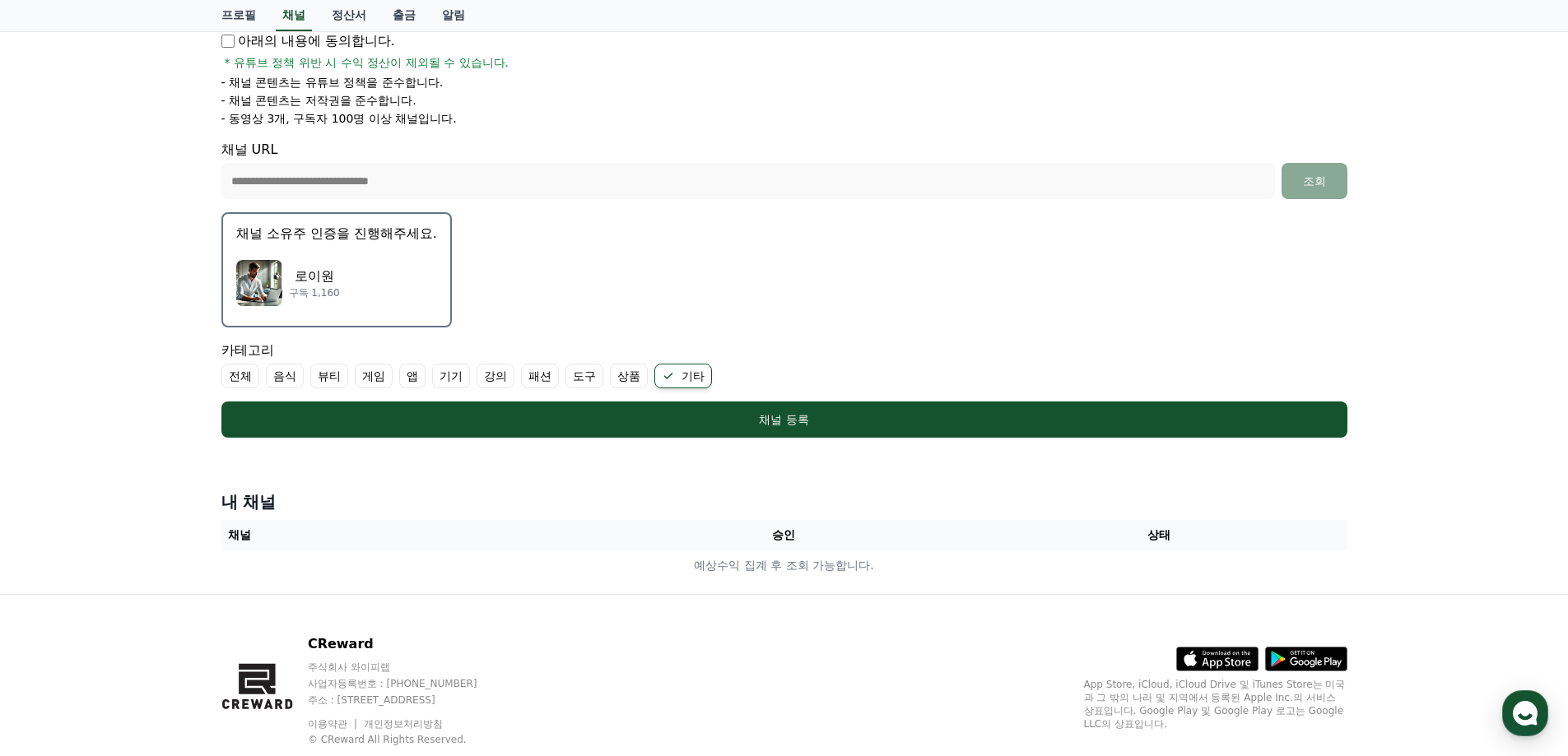
scroll to position [258, 0]
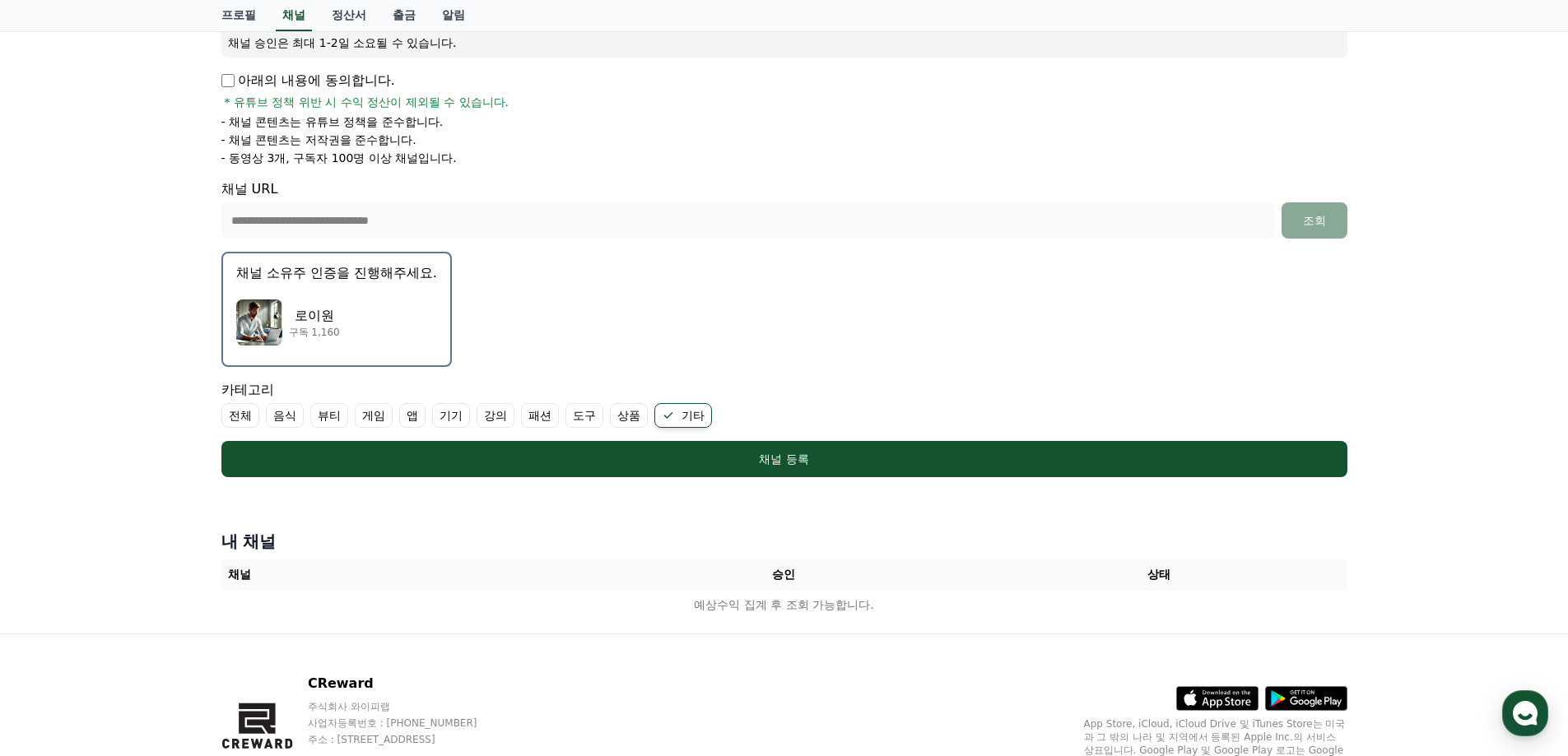
click at [404, 305] on div "로이원 구독 1,160" at bounding box center [336, 322] width 200 height 66
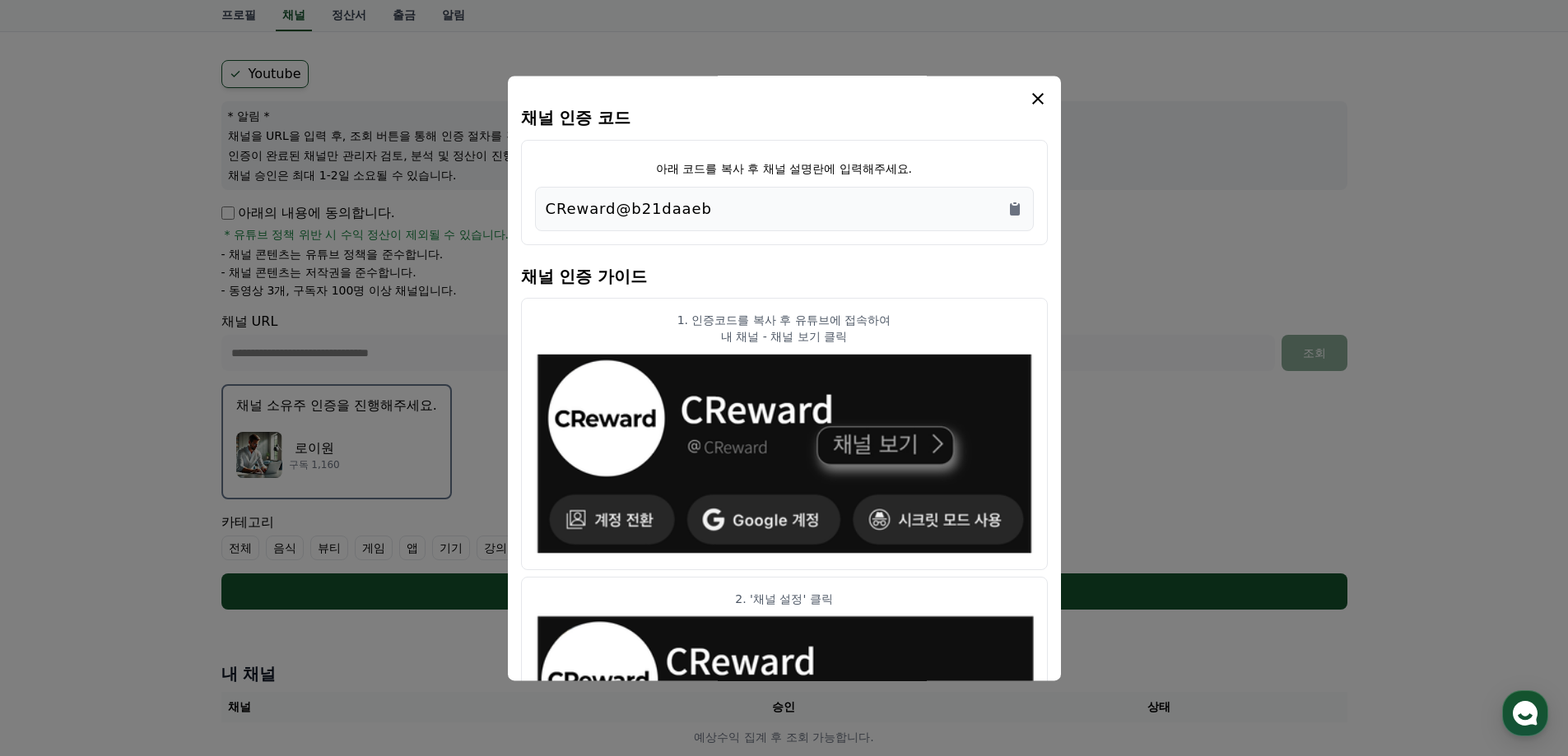
scroll to position [0, 0]
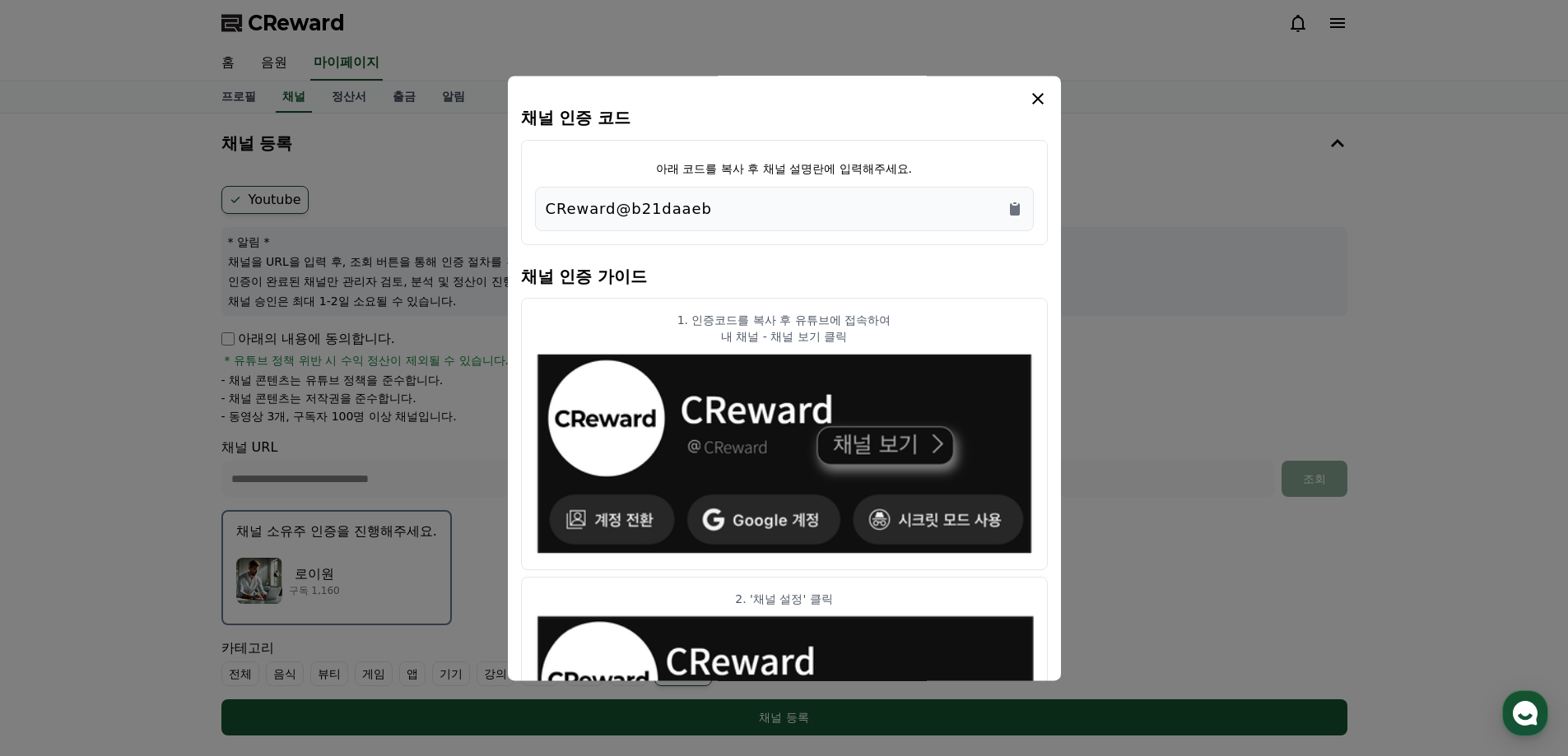
click at [1037, 92] on icon "modal" at bounding box center [1038, 99] width 20 height 20
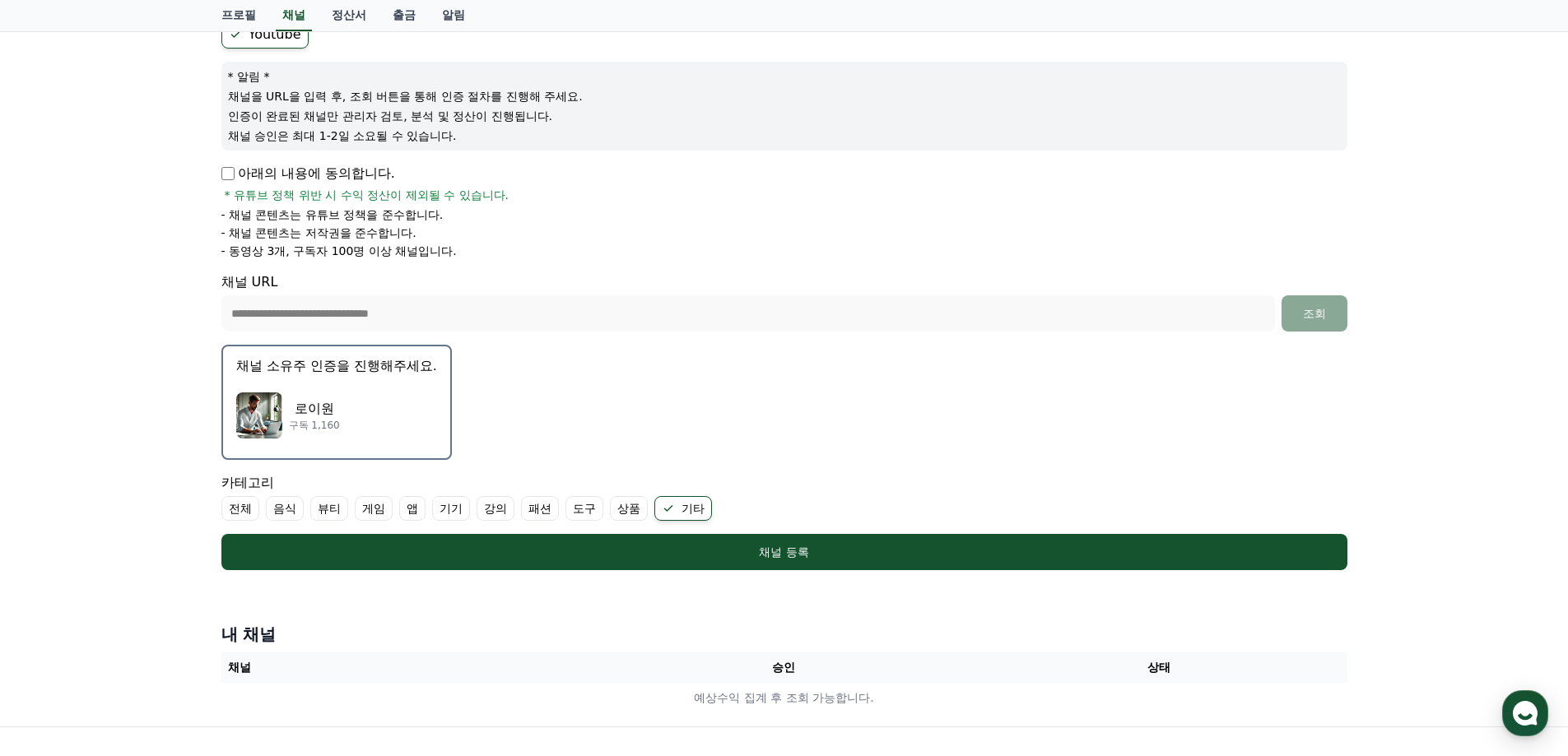
scroll to position [329, 0]
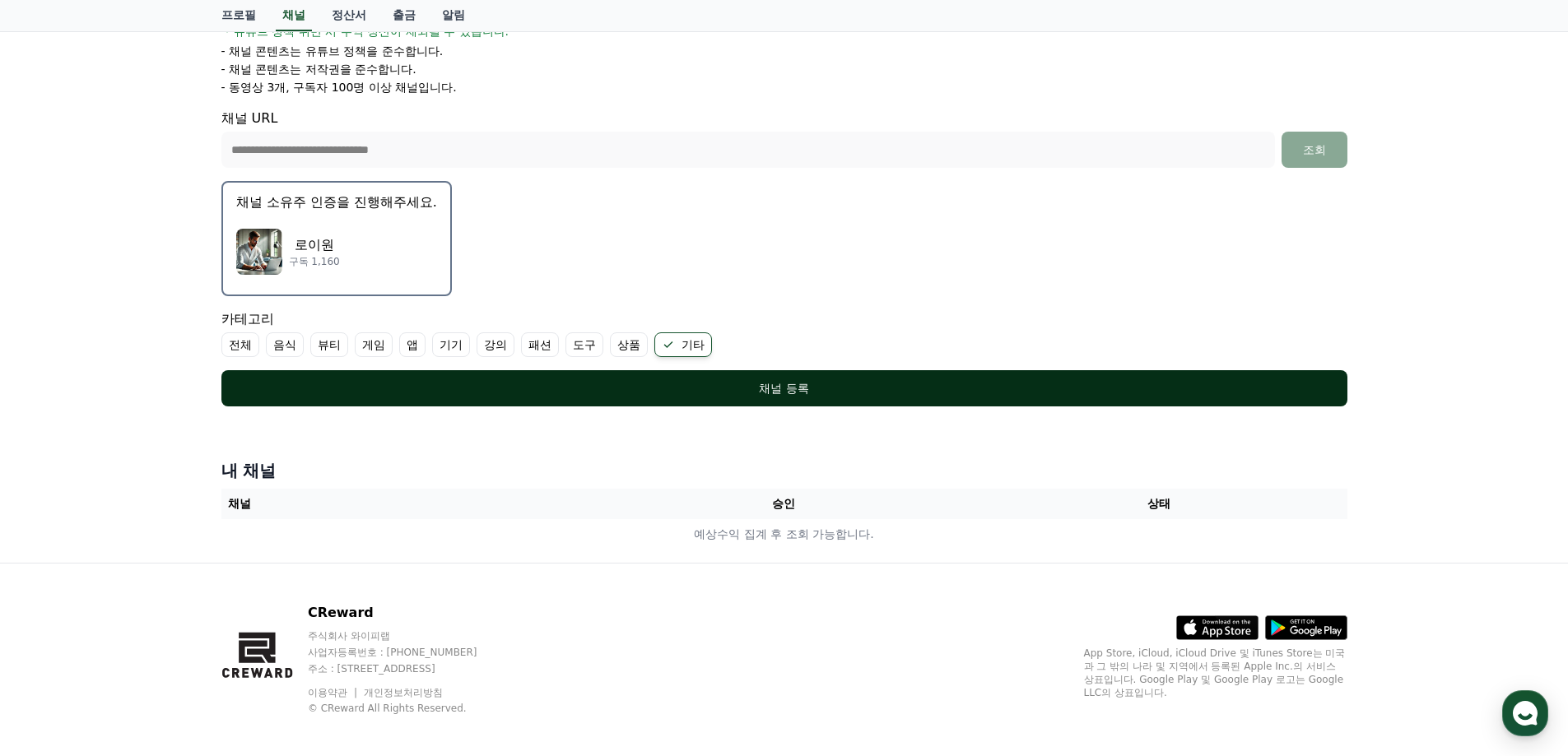
click at [621, 393] on div "채널 등록" at bounding box center [784, 388] width 1060 height 16
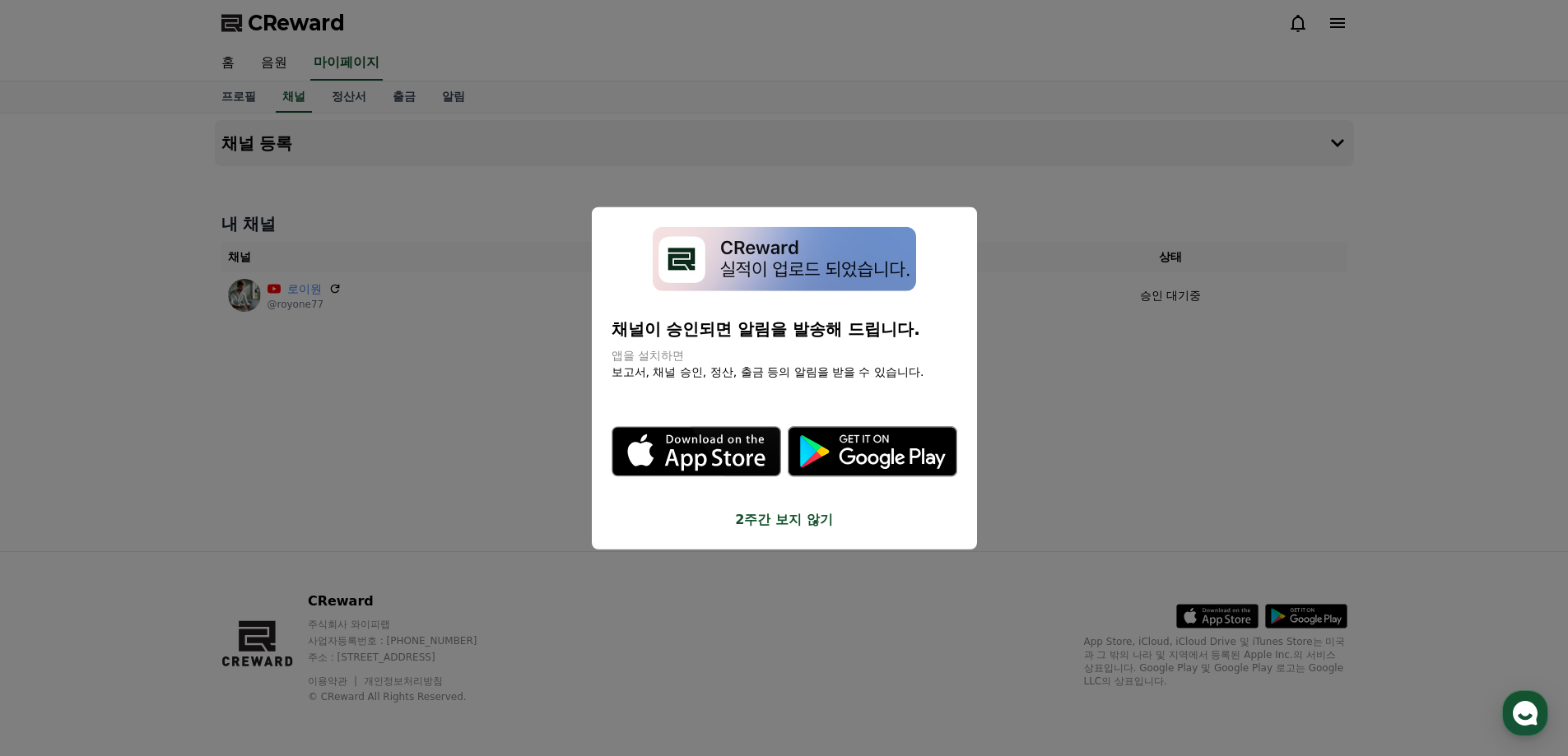
click at [768, 517] on button "2주간 보지 않기" at bounding box center [784, 520] width 346 height 20
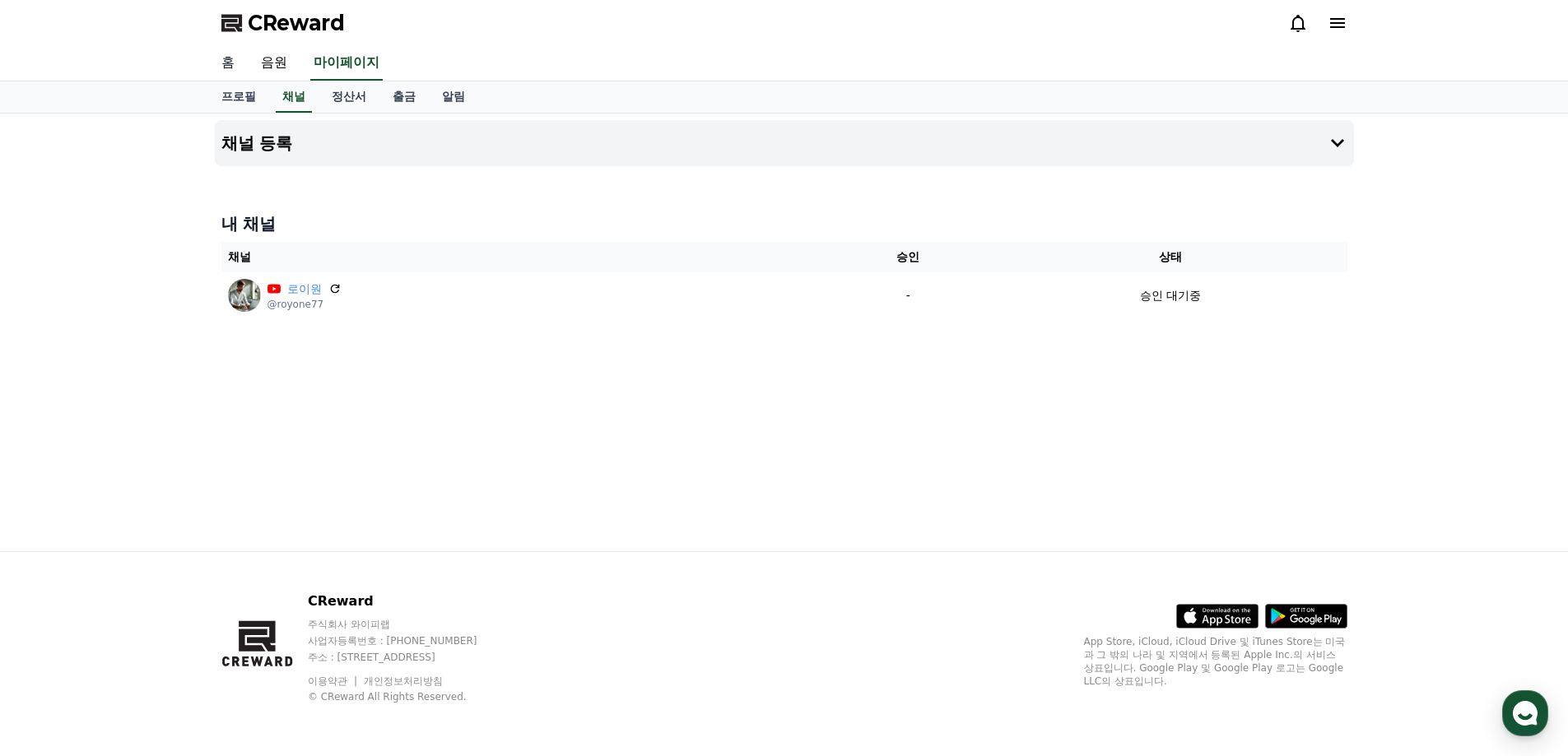
click at [228, 64] on link "홈" at bounding box center [228, 63] width 39 height 35
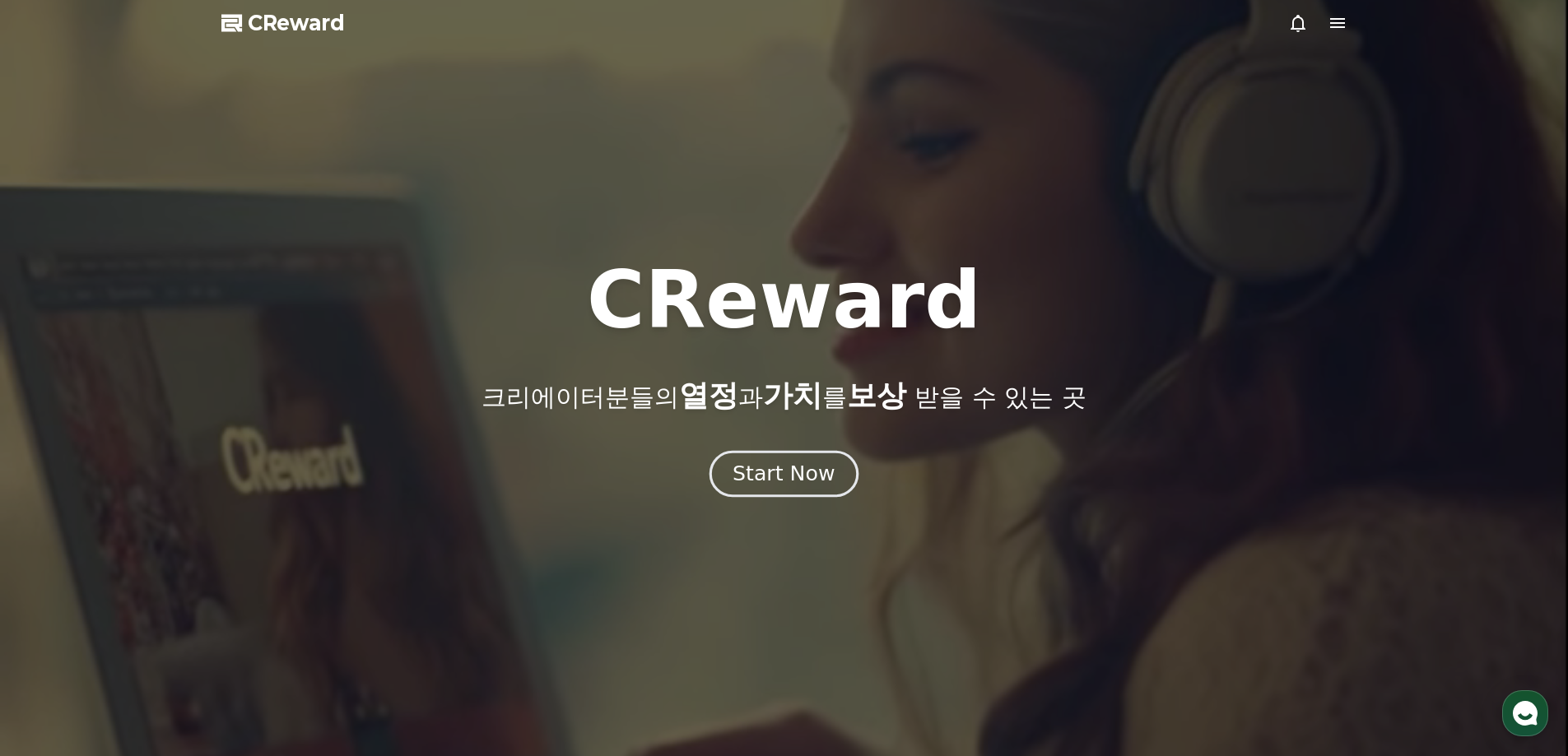
click at [806, 469] on div "Start Now" at bounding box center [783, 473] width 102 height 28
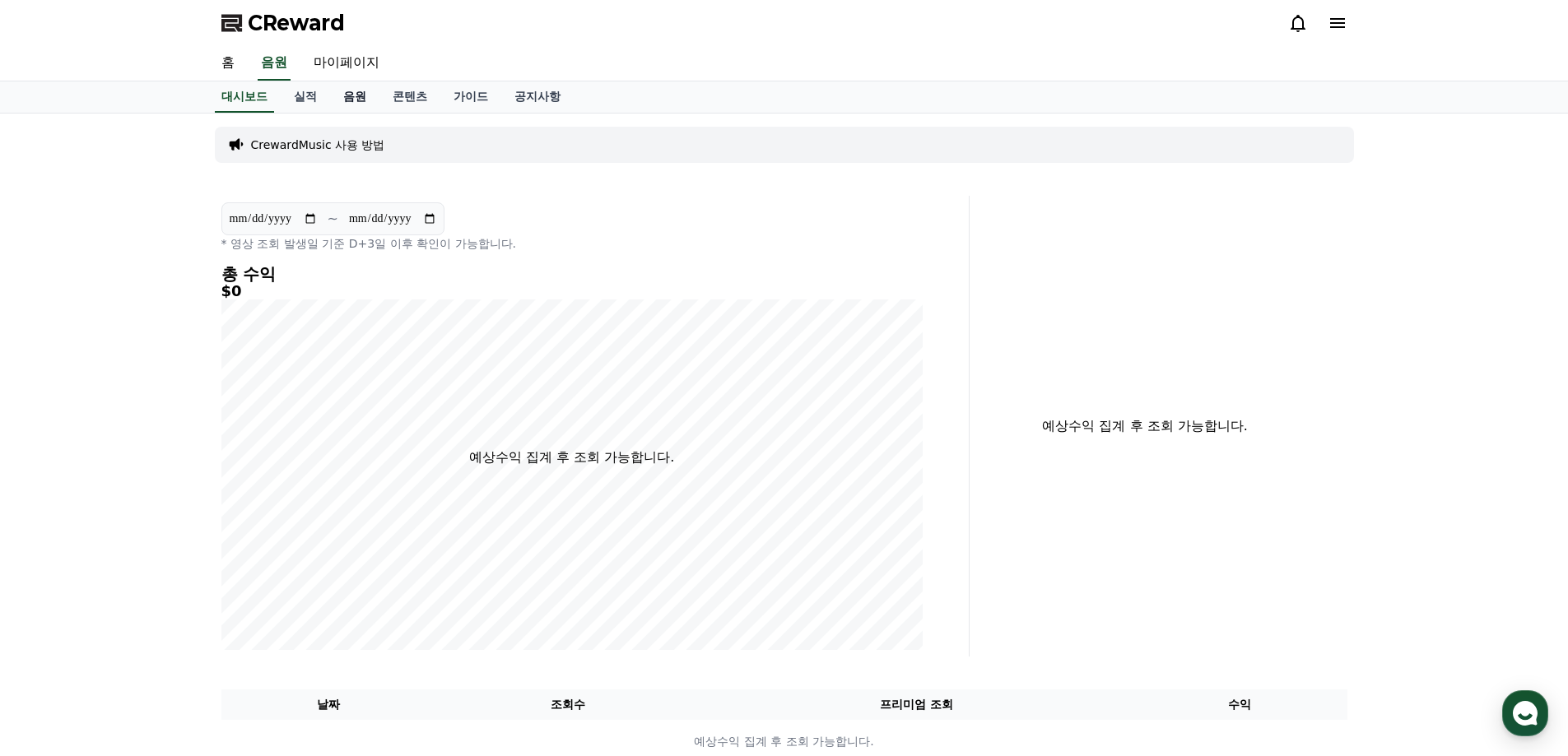
click at [349, 93] on link "음원" at bounding box center [354, 96] width 49 height 31
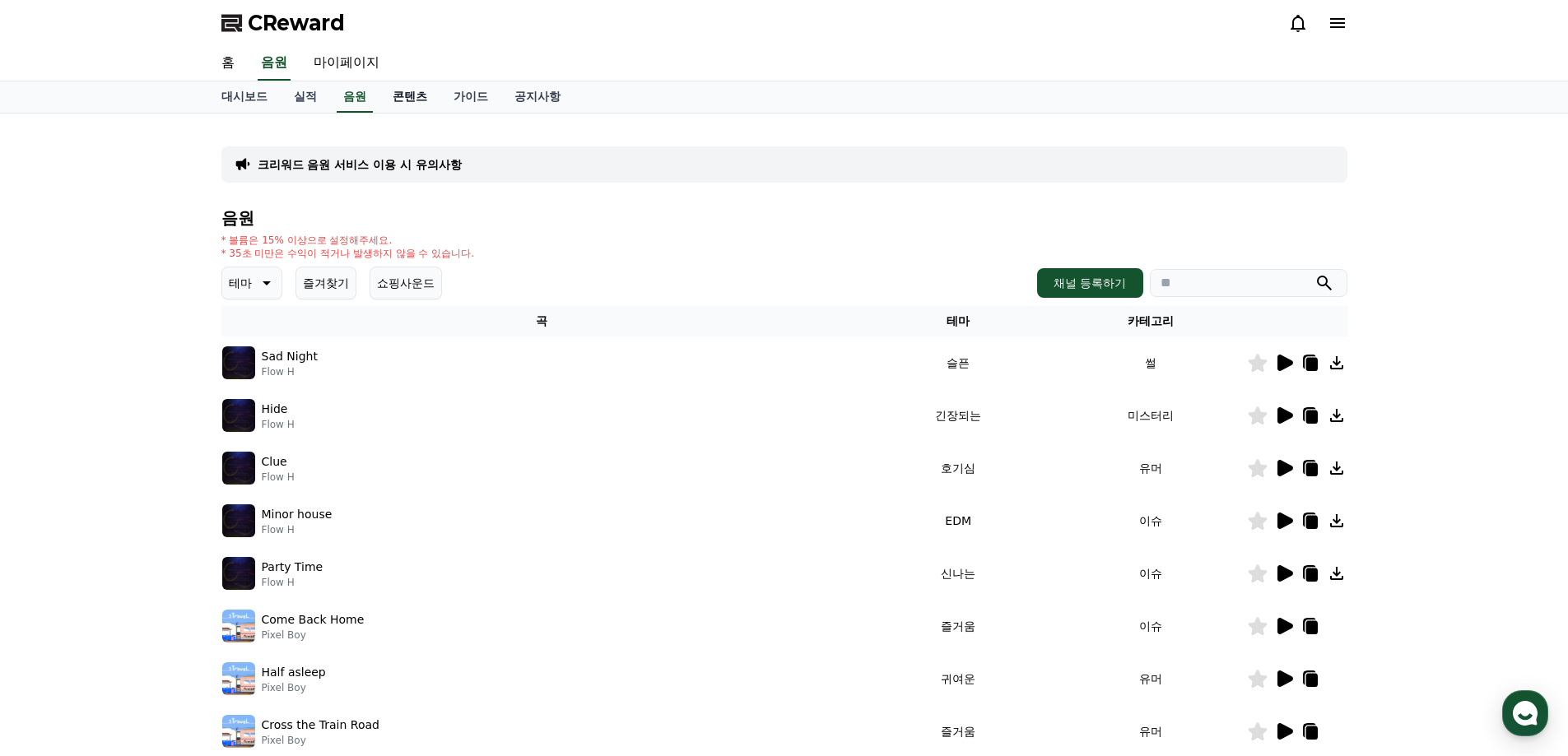
click at [410, 96] on link "콘텐츠" at bounding box center [410, 96] width 61 height 31
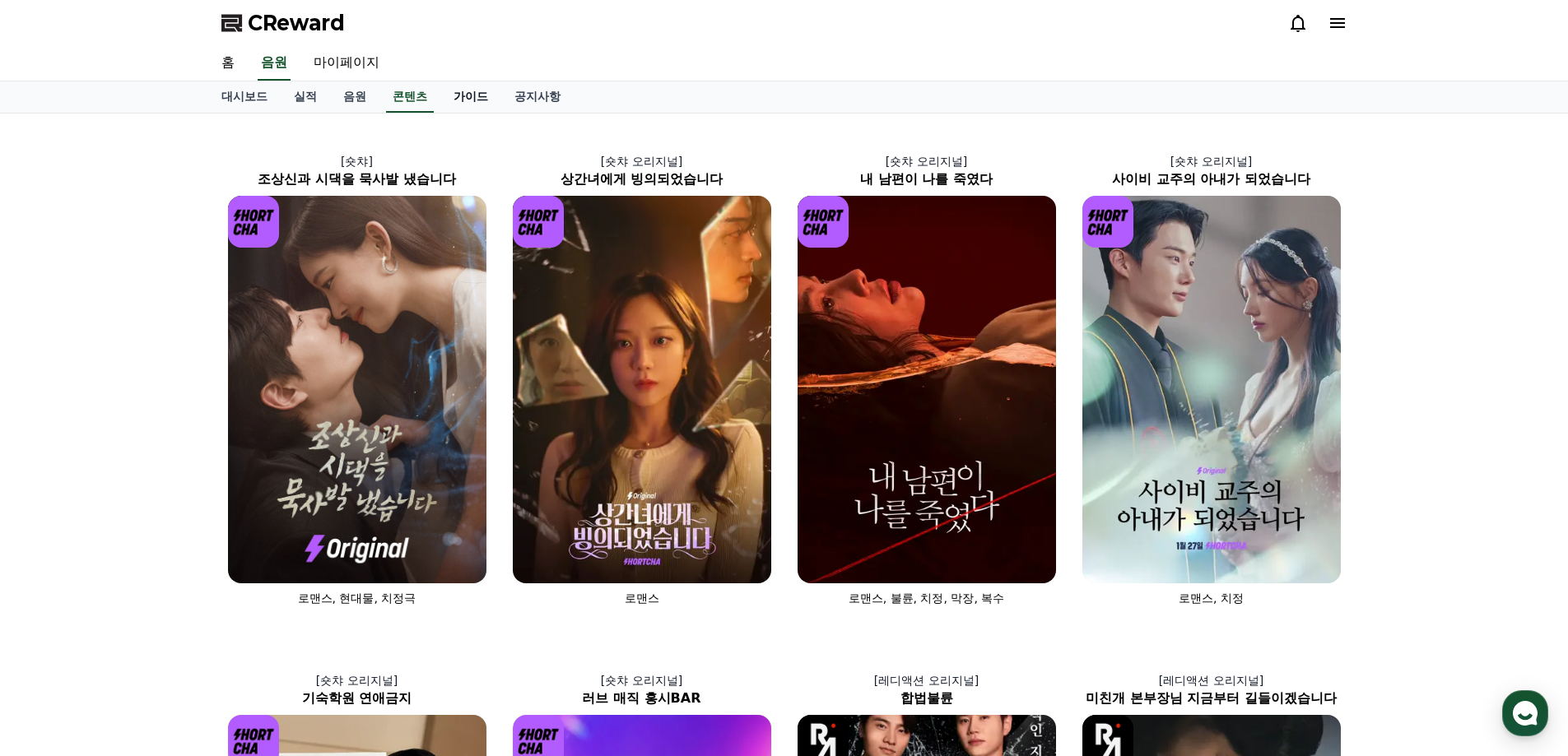
click at [452, 96] on link "가이드" at bounding box center [470, 96] width 61 height 31
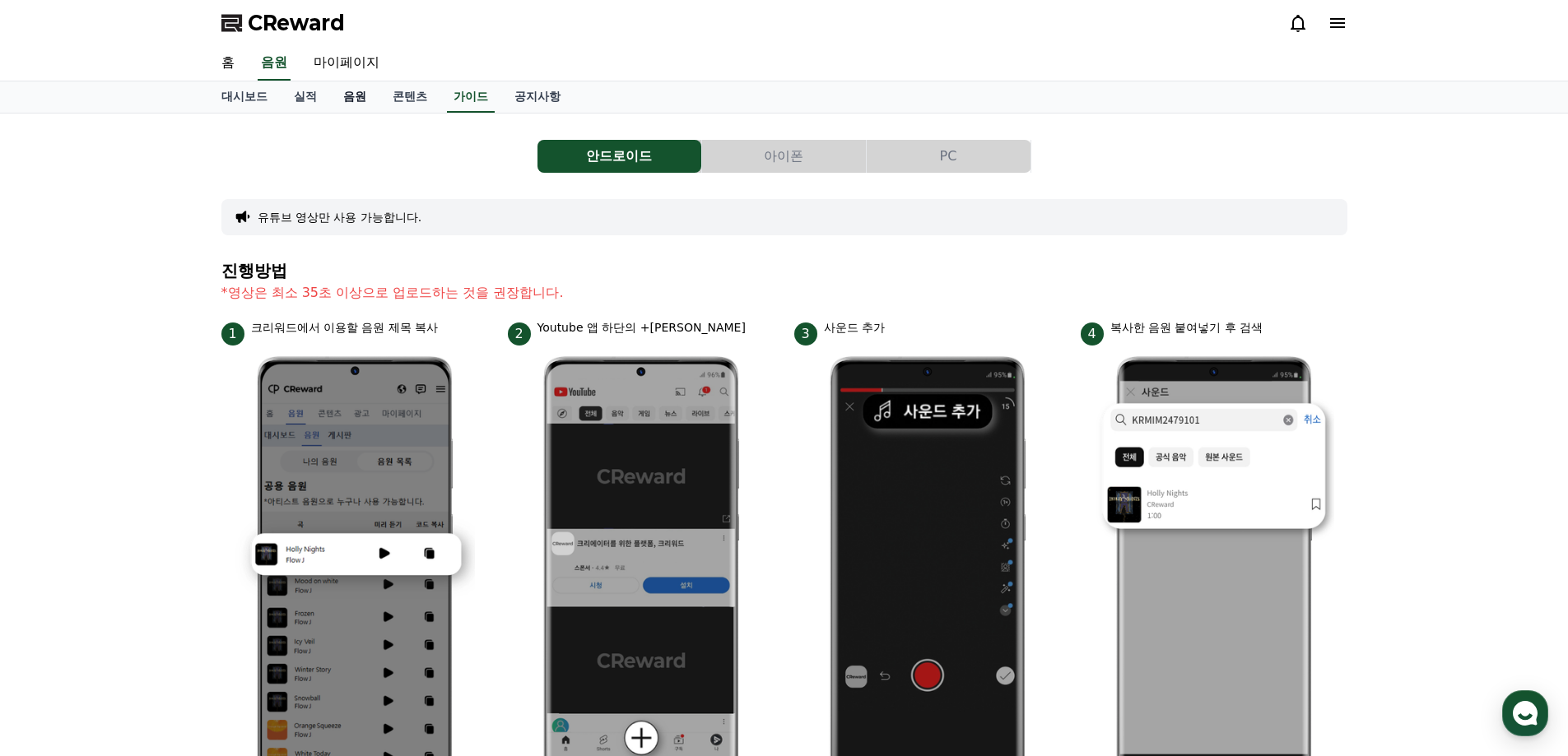
click at [347, 102] on link "음원" at bounding box center [354, 96] width 49 height 31
